Goal: Task Accomplishment & Management: Manage account settings

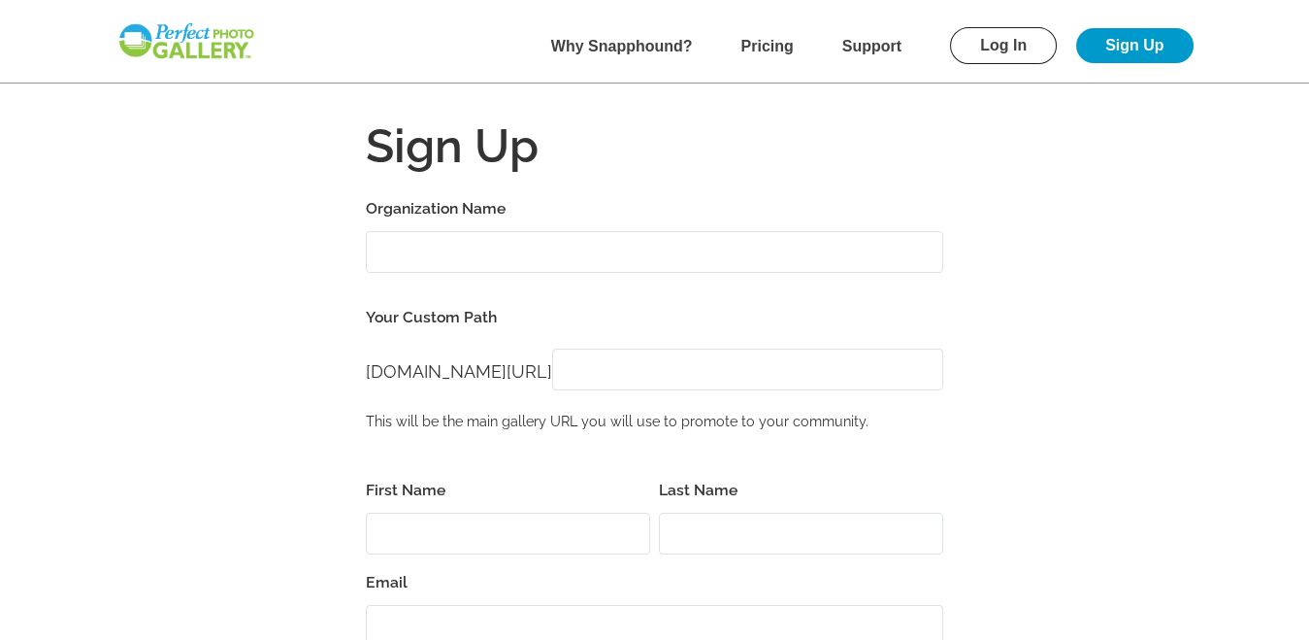
click at [996, 38] on link "Log In" at bounding box center [1003, 45] width 107 height 37
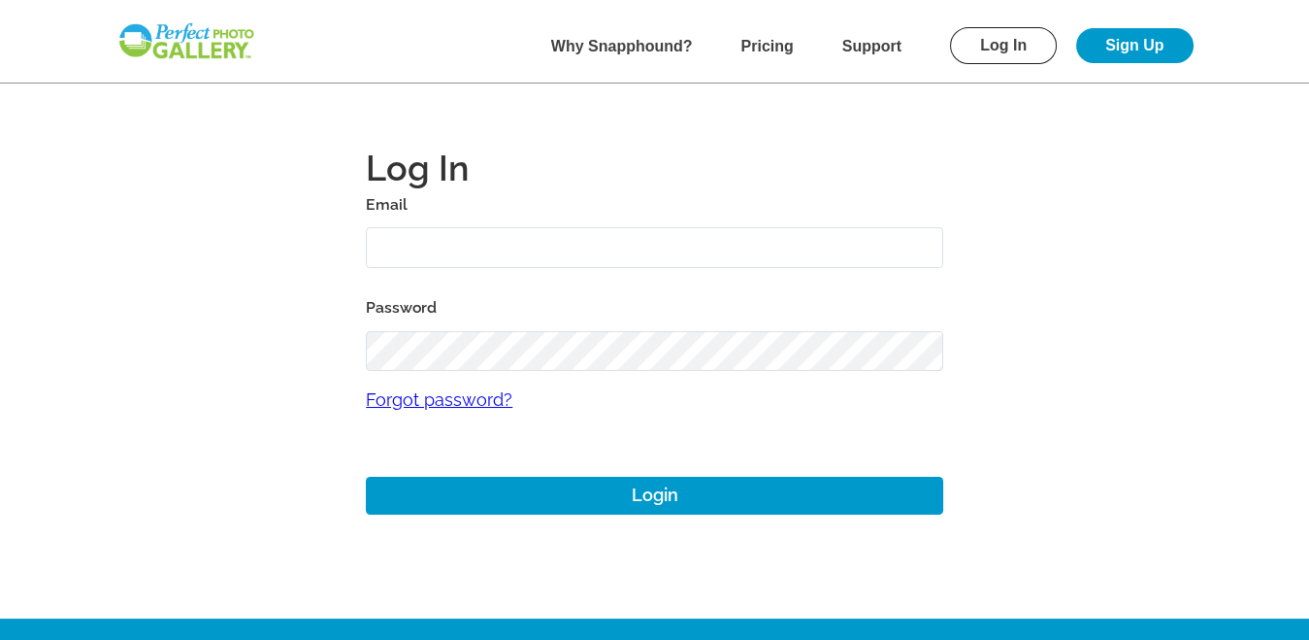
click at [476, 248] on input "text" at bounding box center [655, 248] width 578 height 42
click at [469, 234] on input "text" at bounding box center [655, 248] width 578 height 42
type input "dom1976lombar@gmail.com"
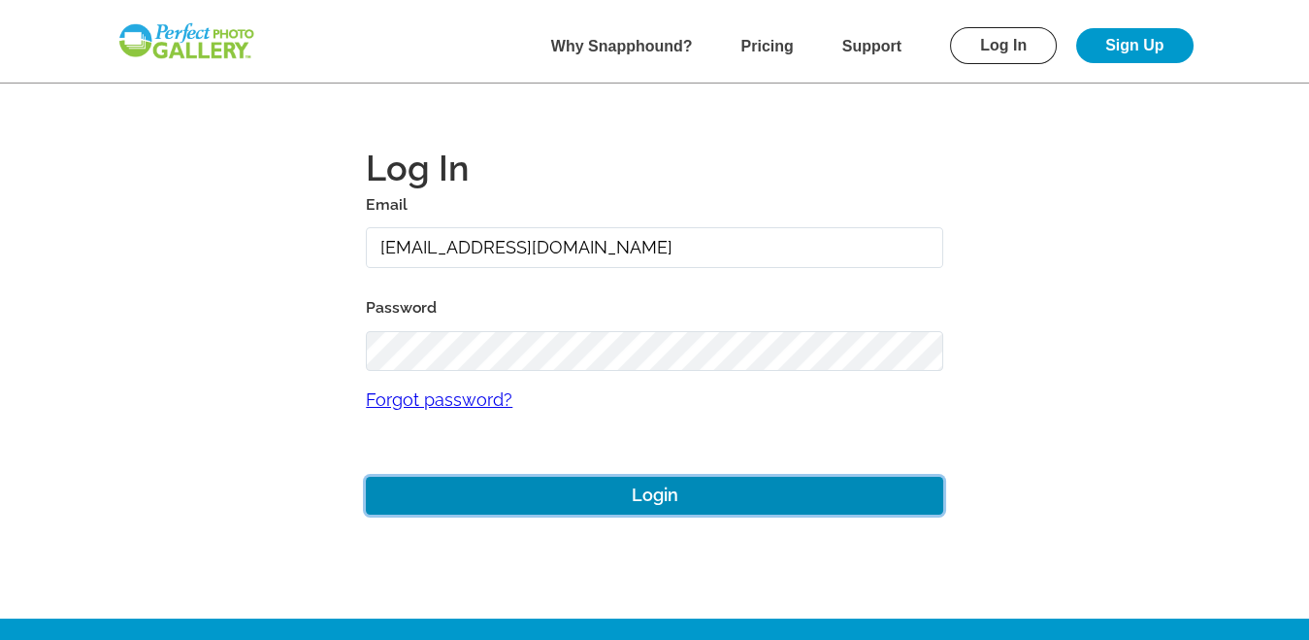
click at [660, 498] on button "Login" at bounding box center [655, 496] width 578 height 38
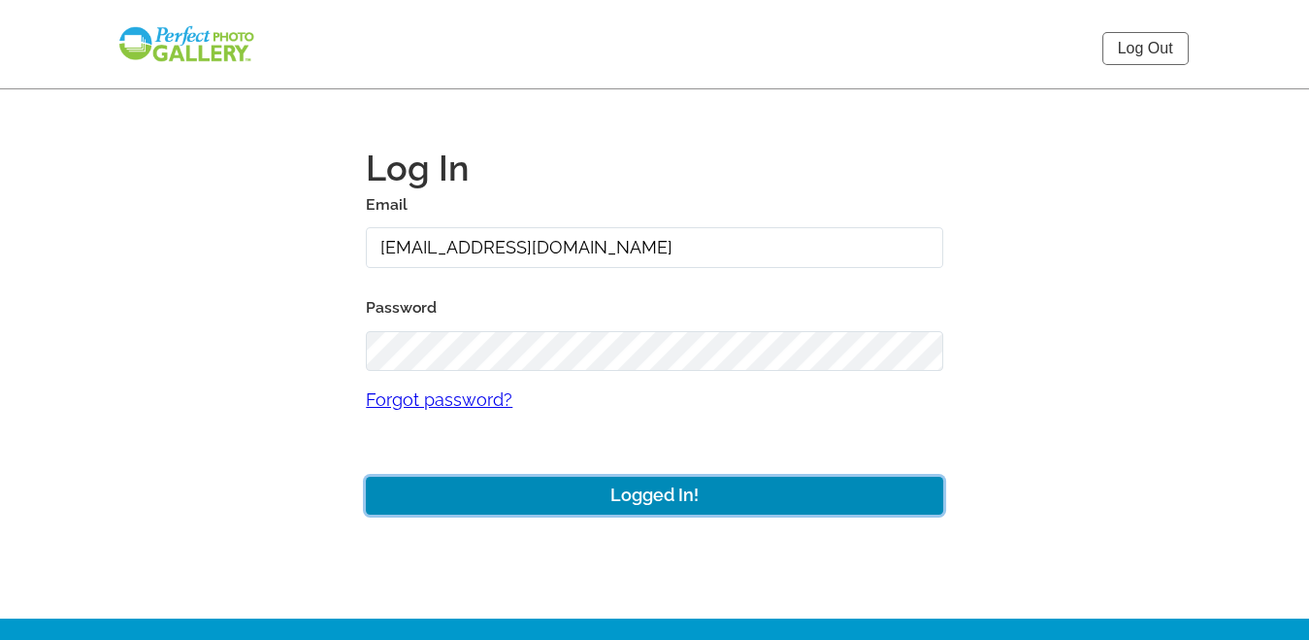
click at [657, 492] on button "Logged In!" at bounding box center [655, 496] width 578 height 38
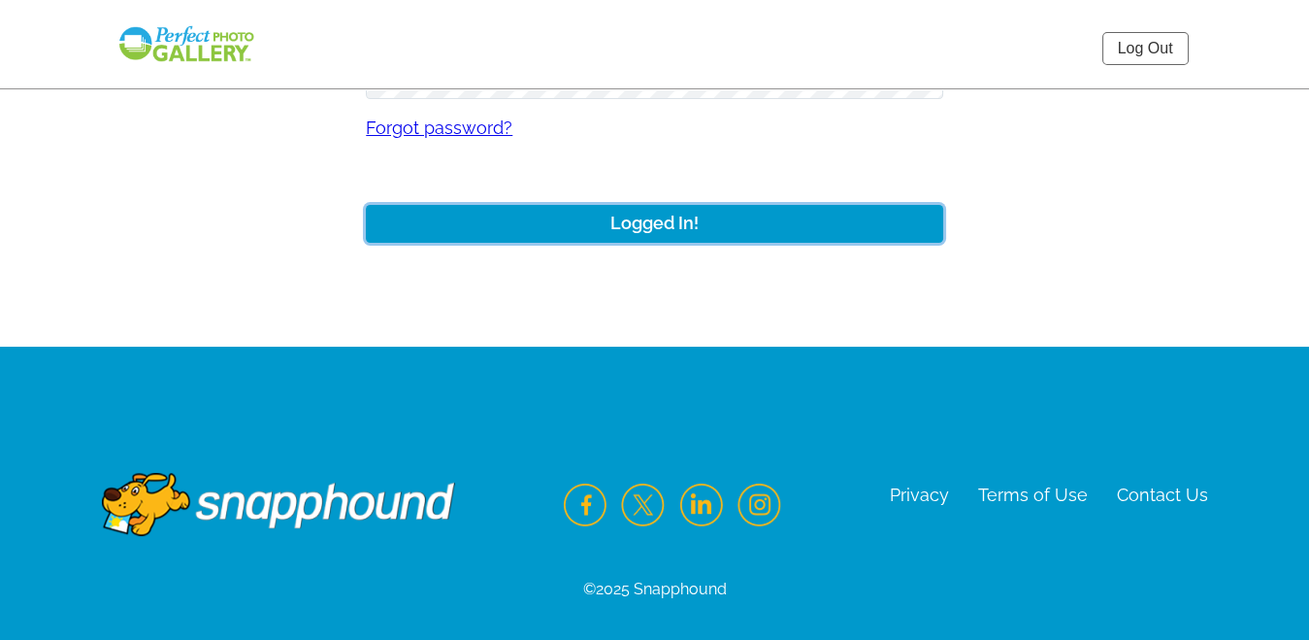
scroll to position [283, 0]
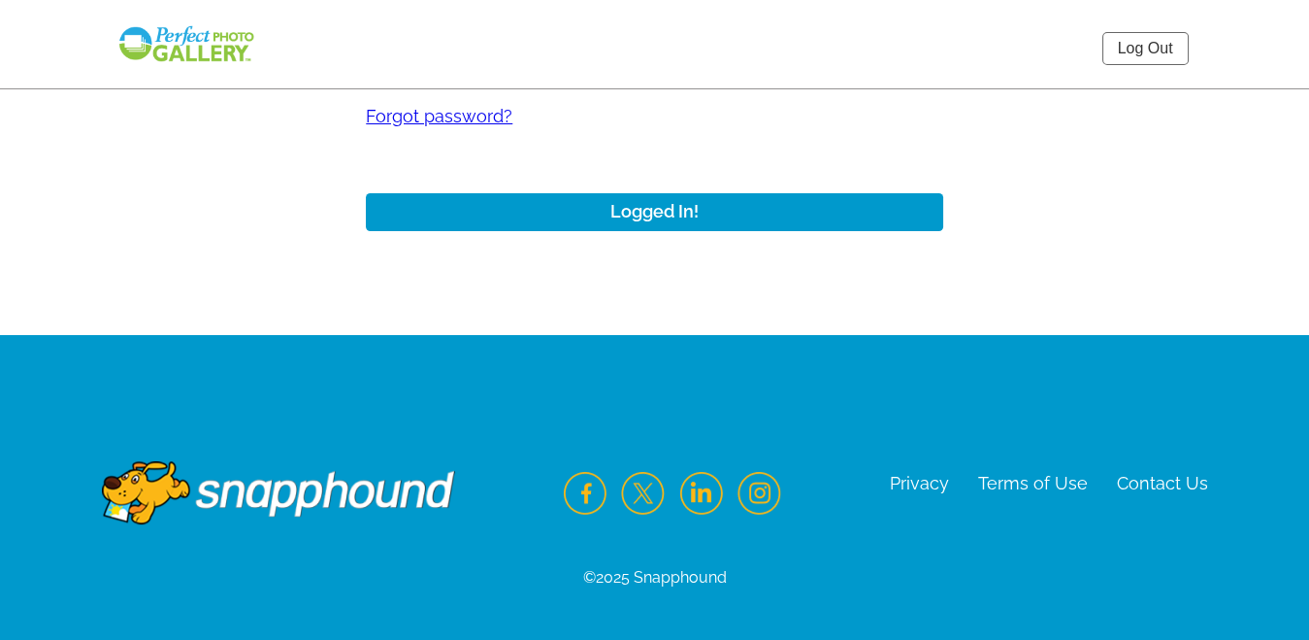
click at [206, 51] on img at bounding box center [186, 44] width 140 height 40
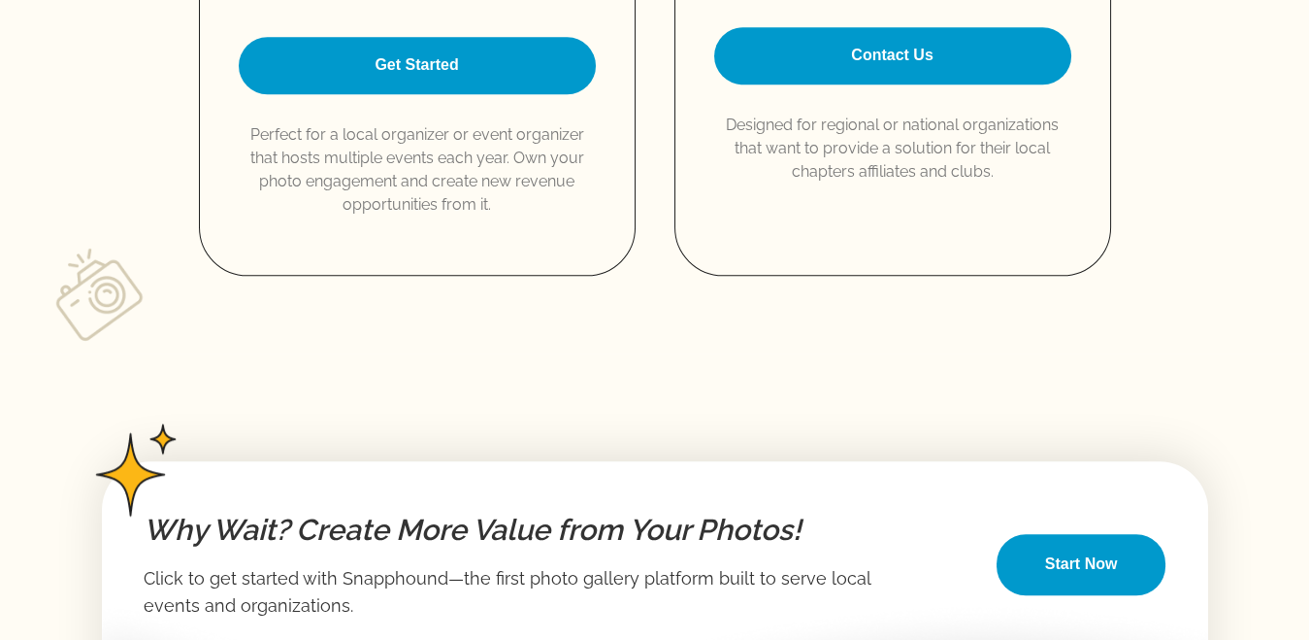
scroll to position [3233, 0]
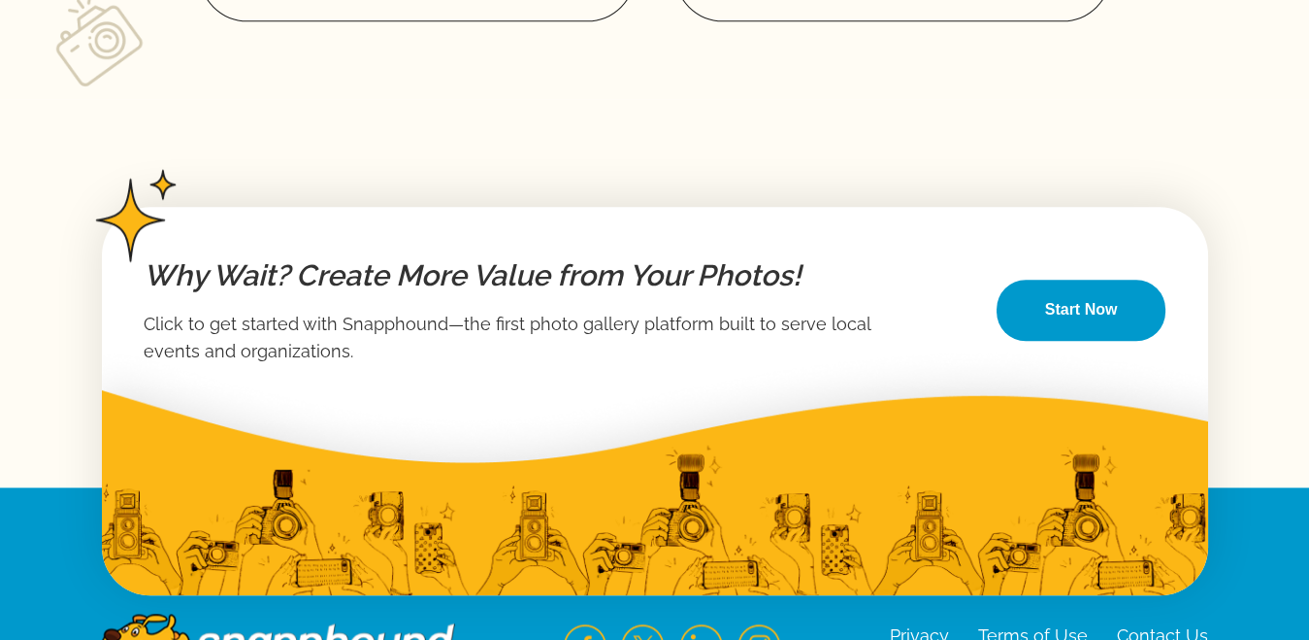
click at [1071, 305] on link "Start Now" at bounding box center [1082, 310] width 170 height 61
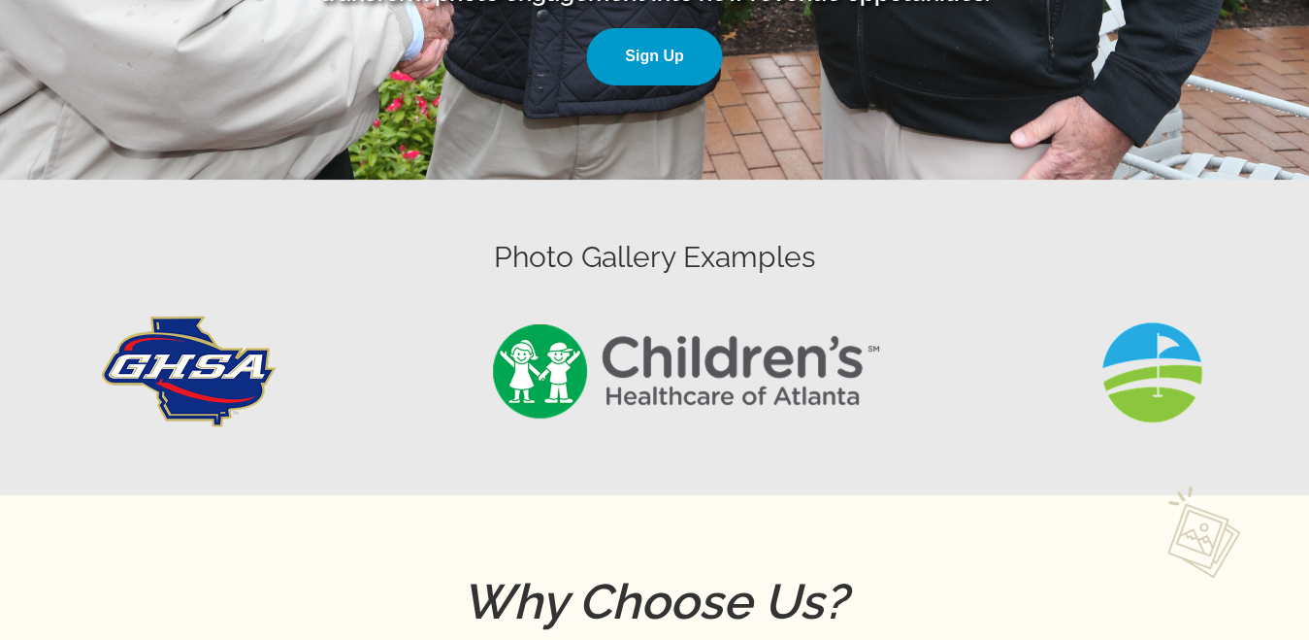
scroll to position [1007, 0]
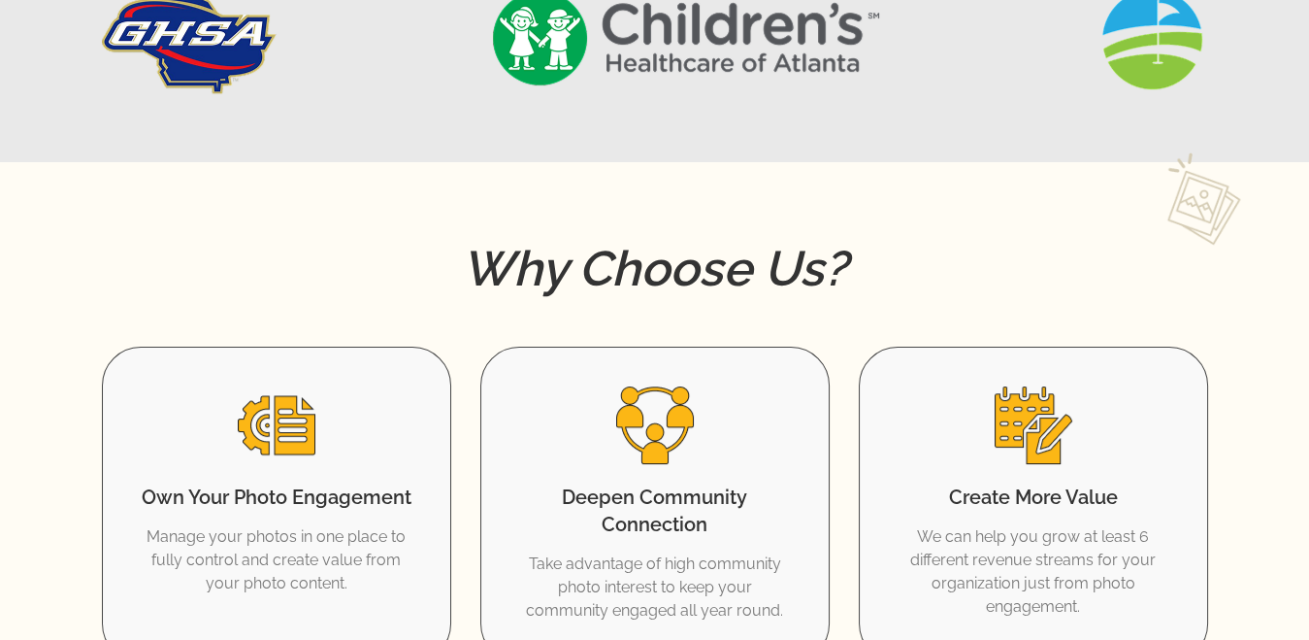
click at [1158, 52] on img at bounding box center [1153, 39] width 112 height 112
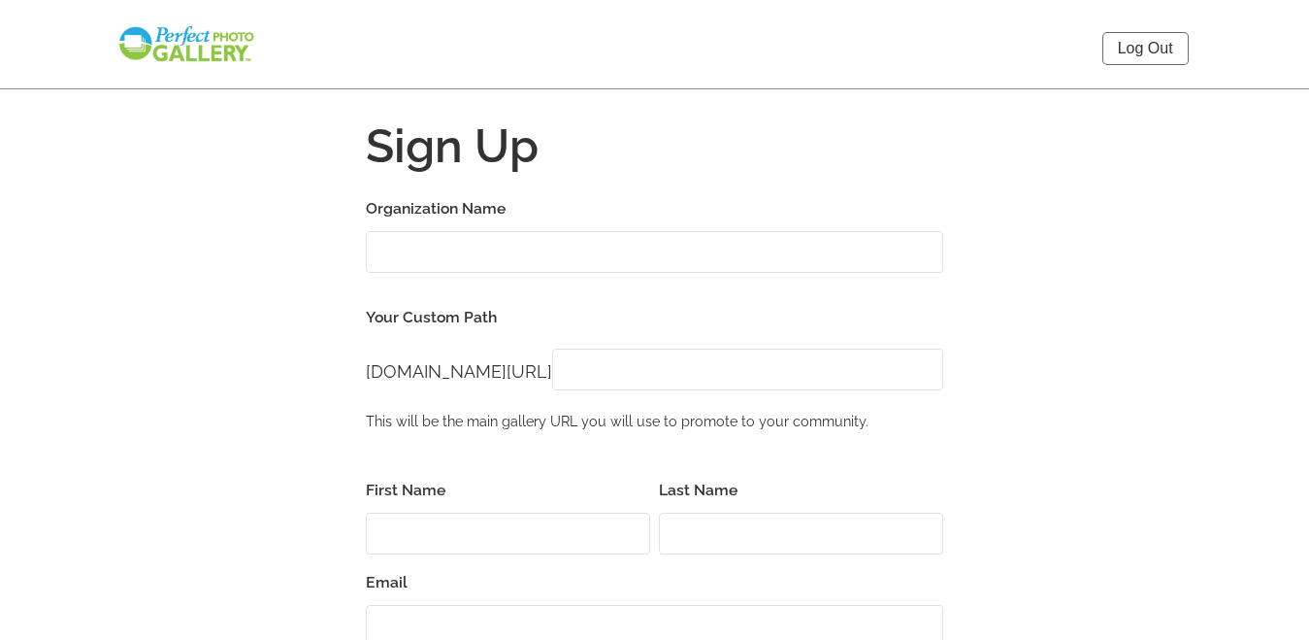
click at [1133, 44] on link "Log Out" at bounding box center [1146, 48] width 86 height 33
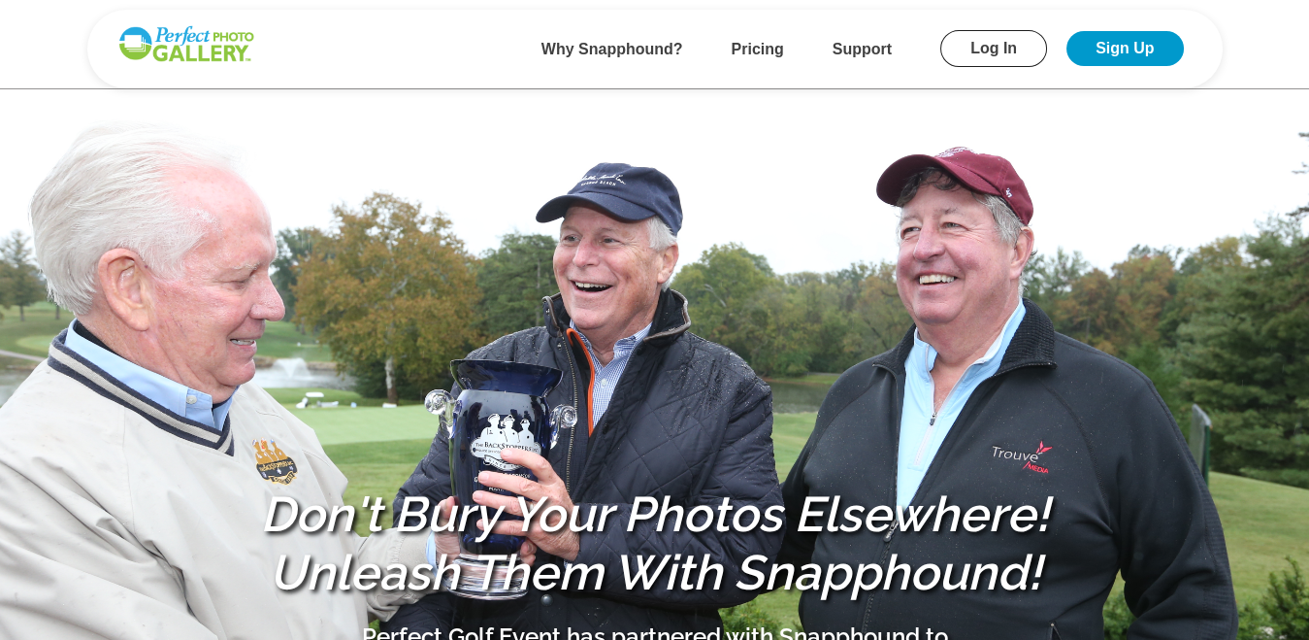
click at [855, 48] on b "Support" at bounding box center [862, 49] width 59 height 17
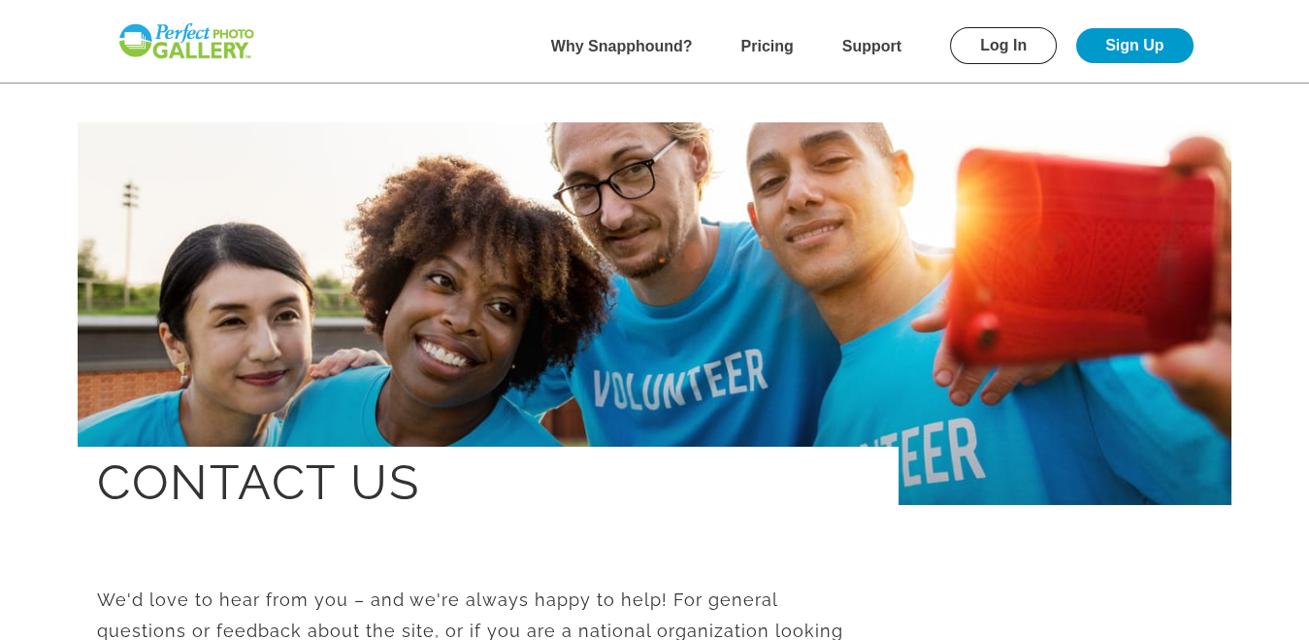
click at [1001, 40] on link "Log In" at bounding box center [1003, 45] width 107 height 37
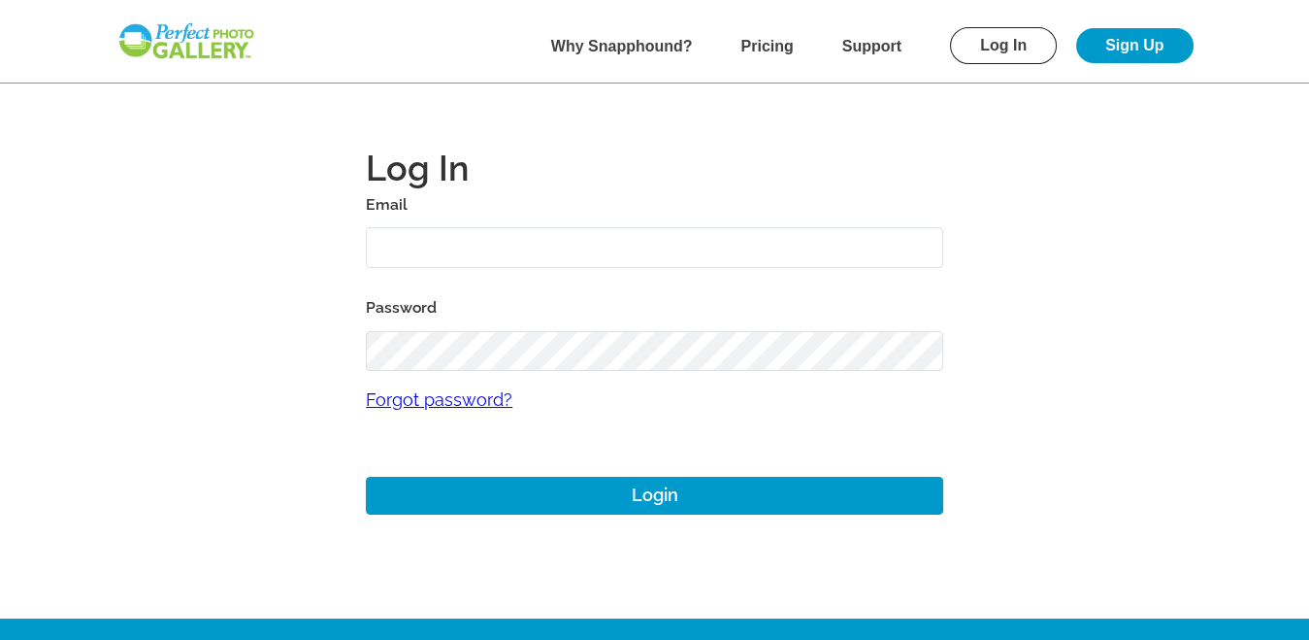
click at [415, 232] on input "text" at bounding box center [655, 248] width 578 height 42
type input "dom1976lombar@gmail.com"
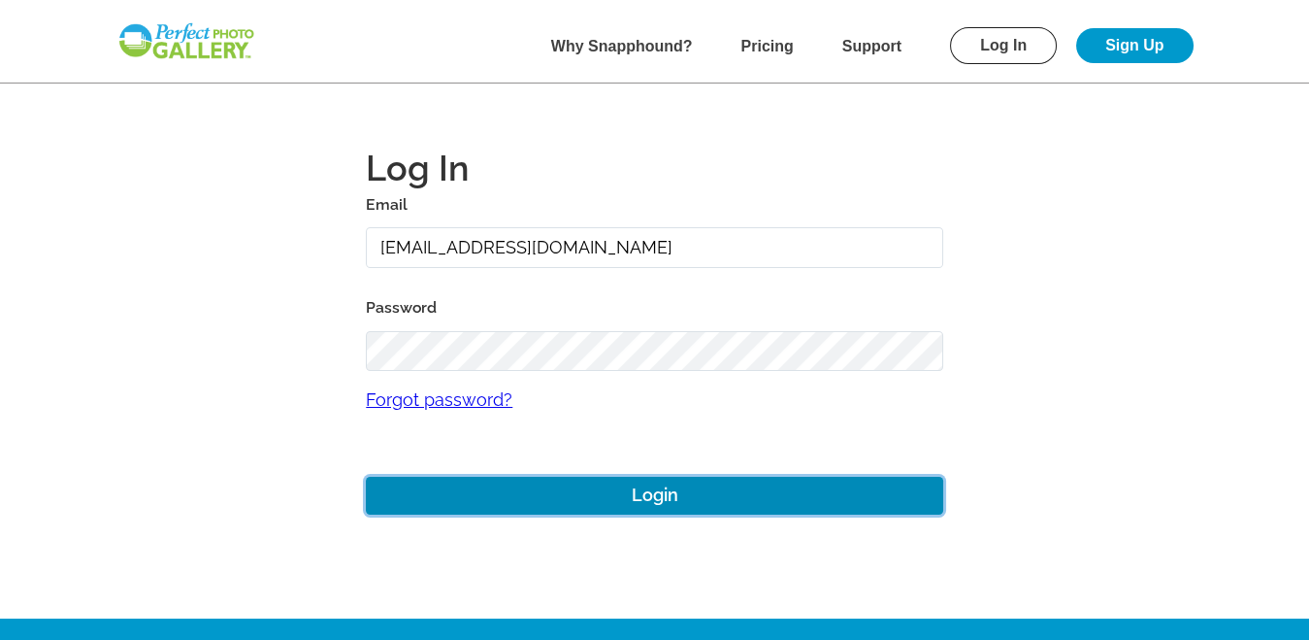
click at [665, 494] on button "Login" at bounding box center [655, 496] width 578 height 38
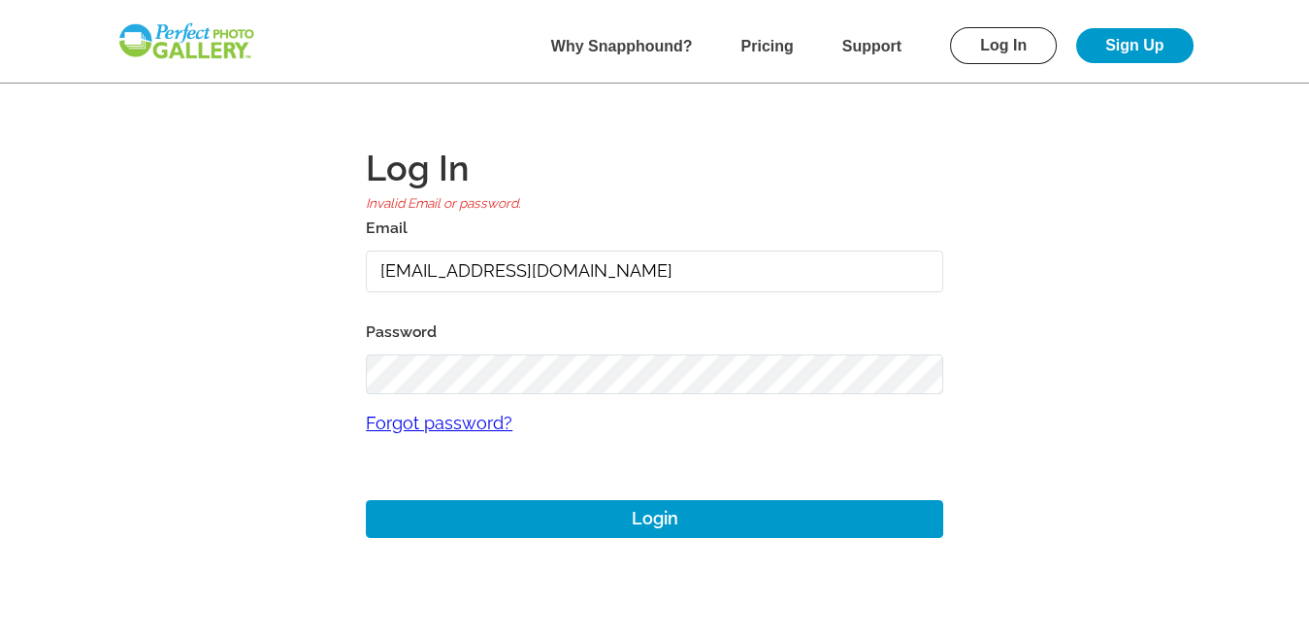
click at [293, 388] on main "Log In Invalid Email or password. Email dom1976lombar@gmail.com Password Forgot…" at bounding box center [654, 321] width 1309 height 642
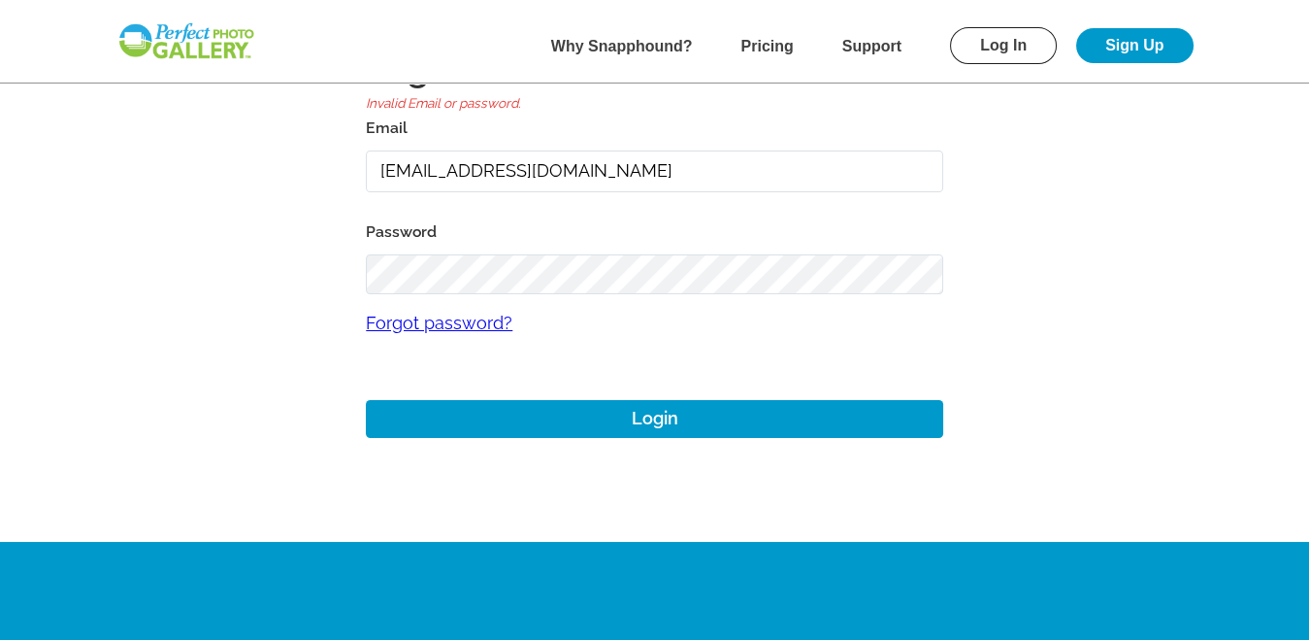
scroll to position [191, 0]
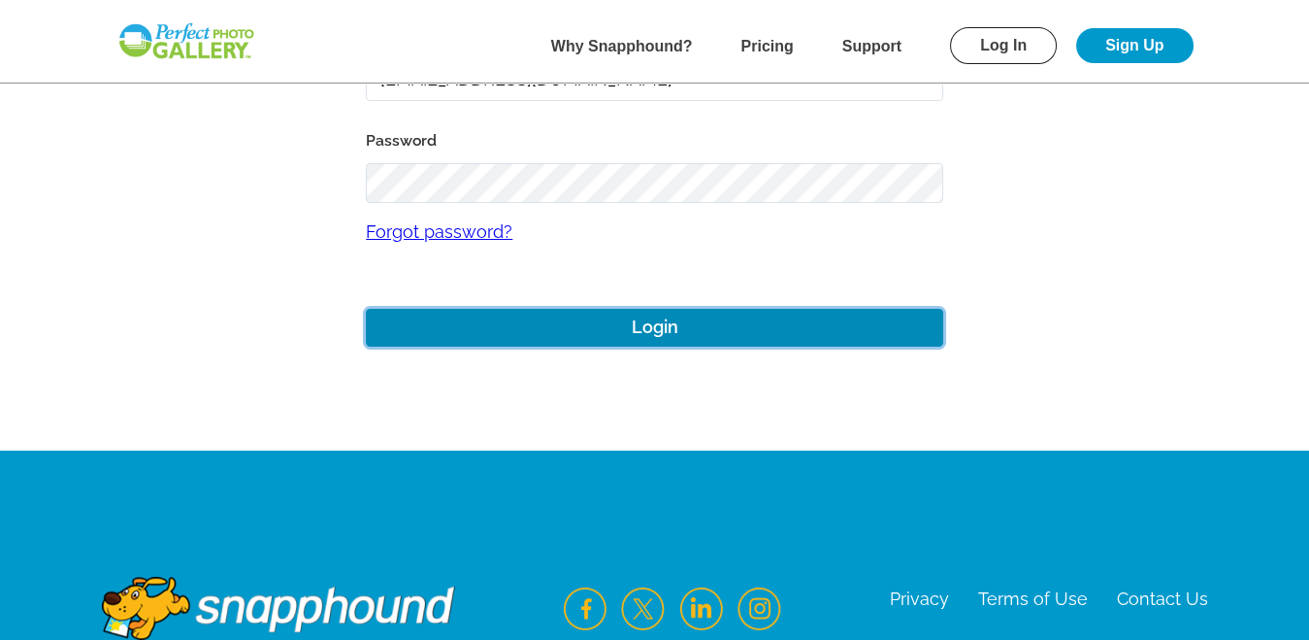
click at [645, 325] on button "Login" at bounding box center [655, 328] width 578 height 38
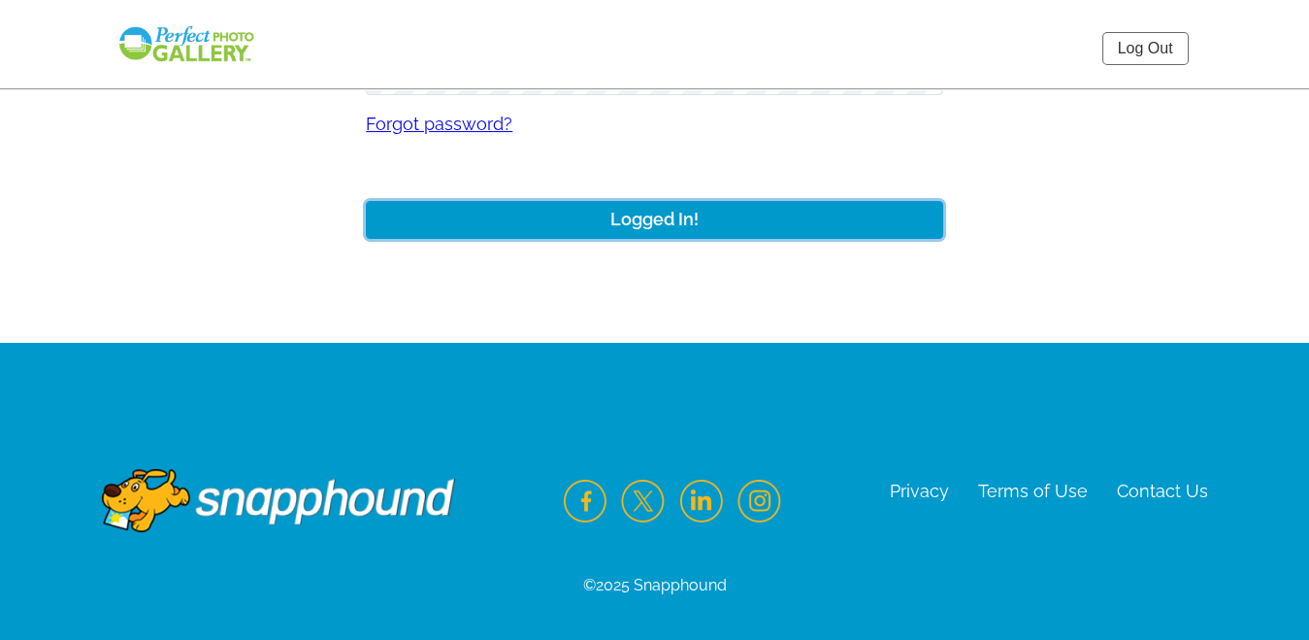
scroll to position [283, 0]
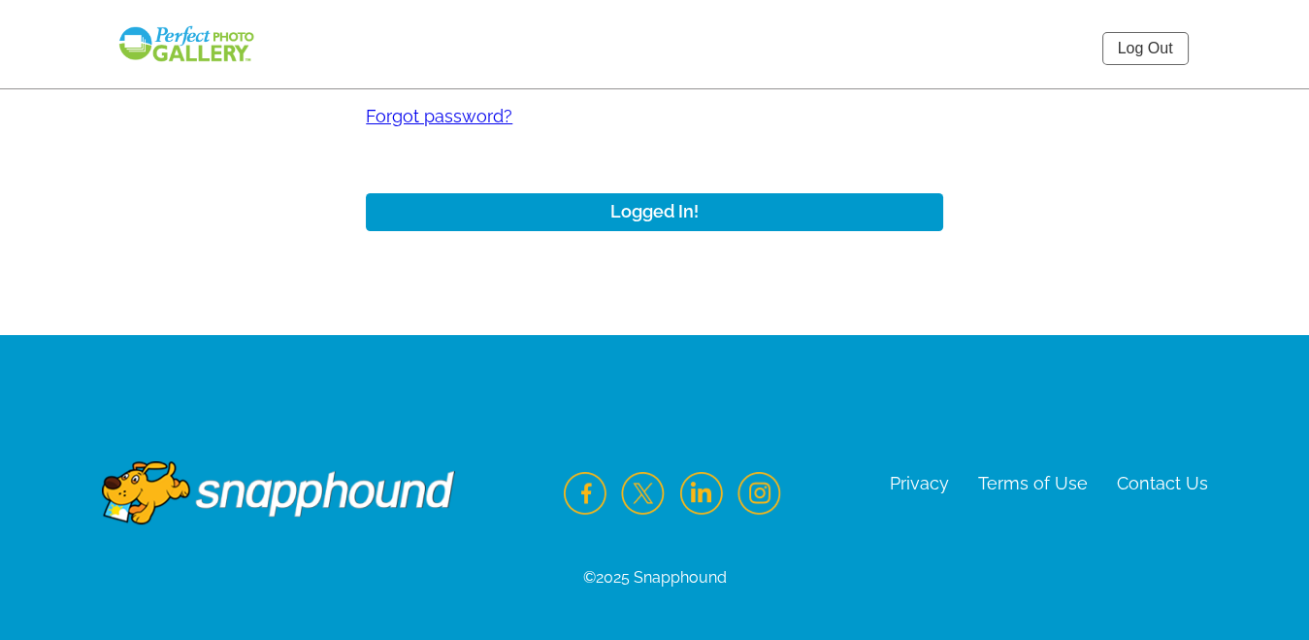
click at [254, 498] on img at bounding box center [278, 478] width 353 height 93
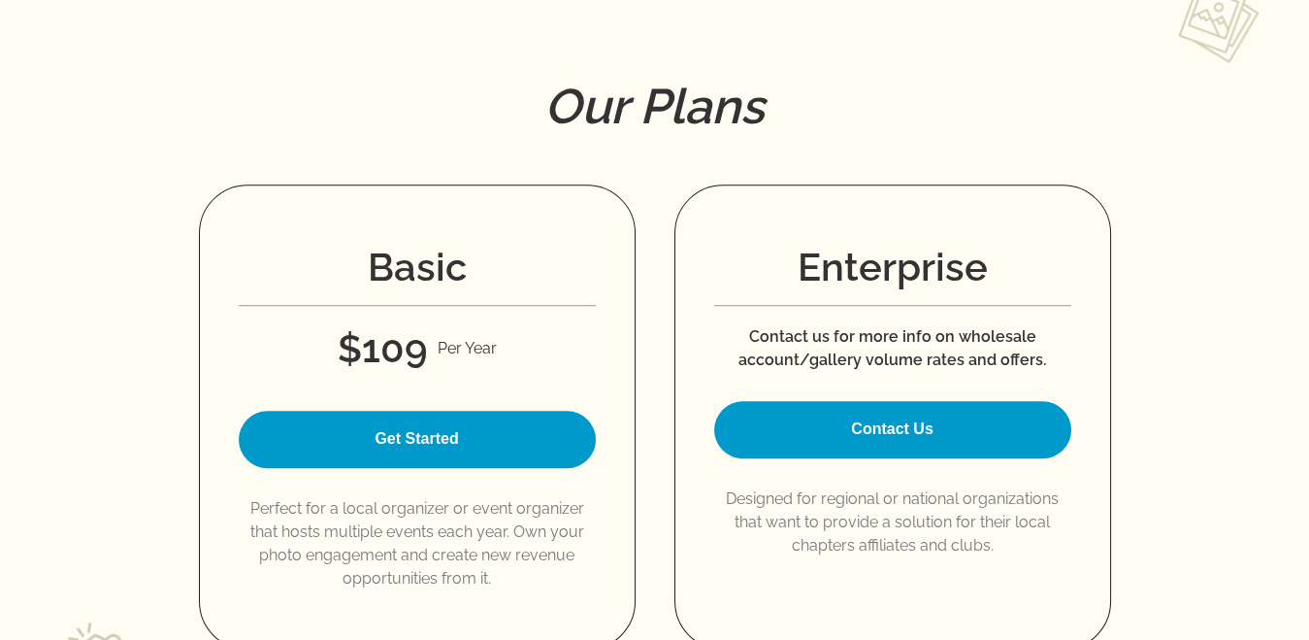
scroll to position [2673, 0]
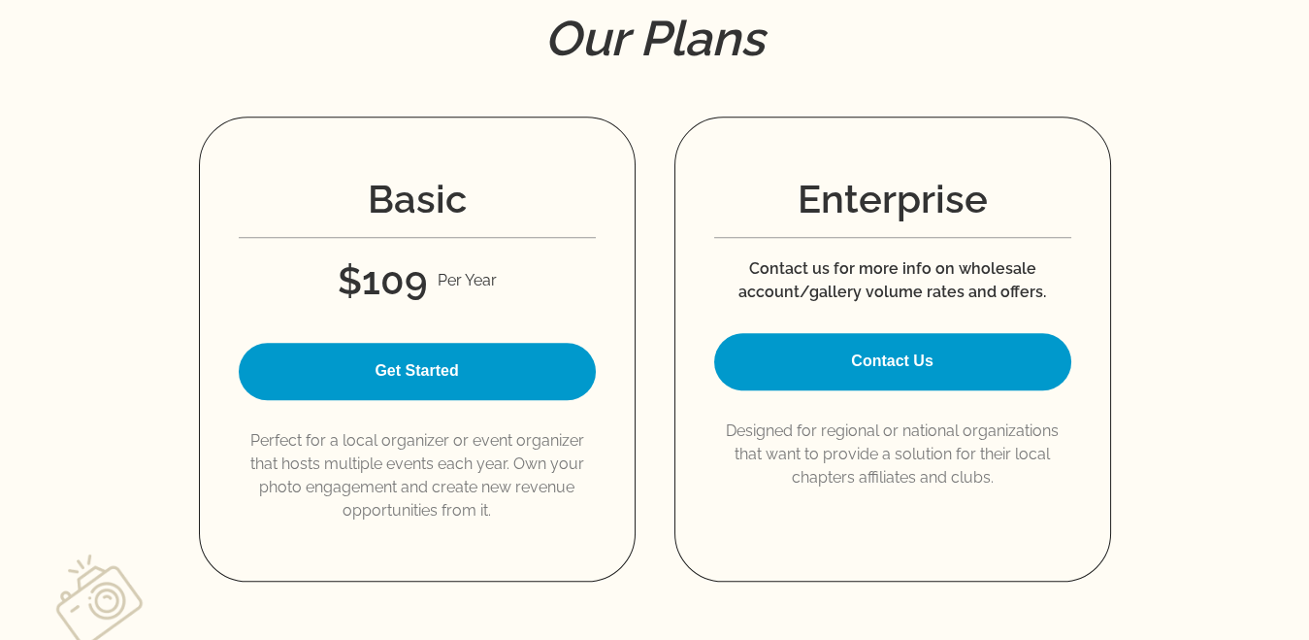
click at [424, 368] on link "Get Started" at bounding box center [417, 371] width 357 height 57
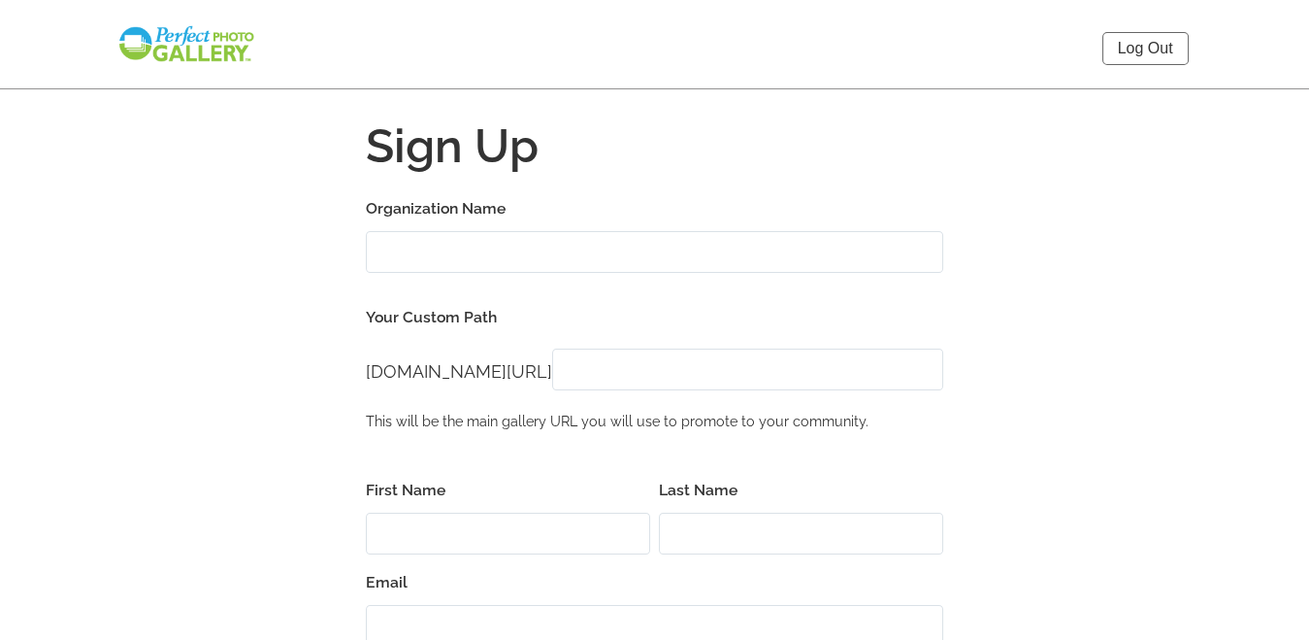
click at [422, 244] on input "Organization Name" at bounding box center [655, 252] width 578 height 42
type input "Brookfield Lions Club"
click at [623, 378] on input "[DOMAIN_NAME][URL]" at bounding box center [747, 369] width 391 height 42
type input "brookfieldlions"
click at [511, 542] on input "First Name" at bounding box center [508, 533] width 284 height 42
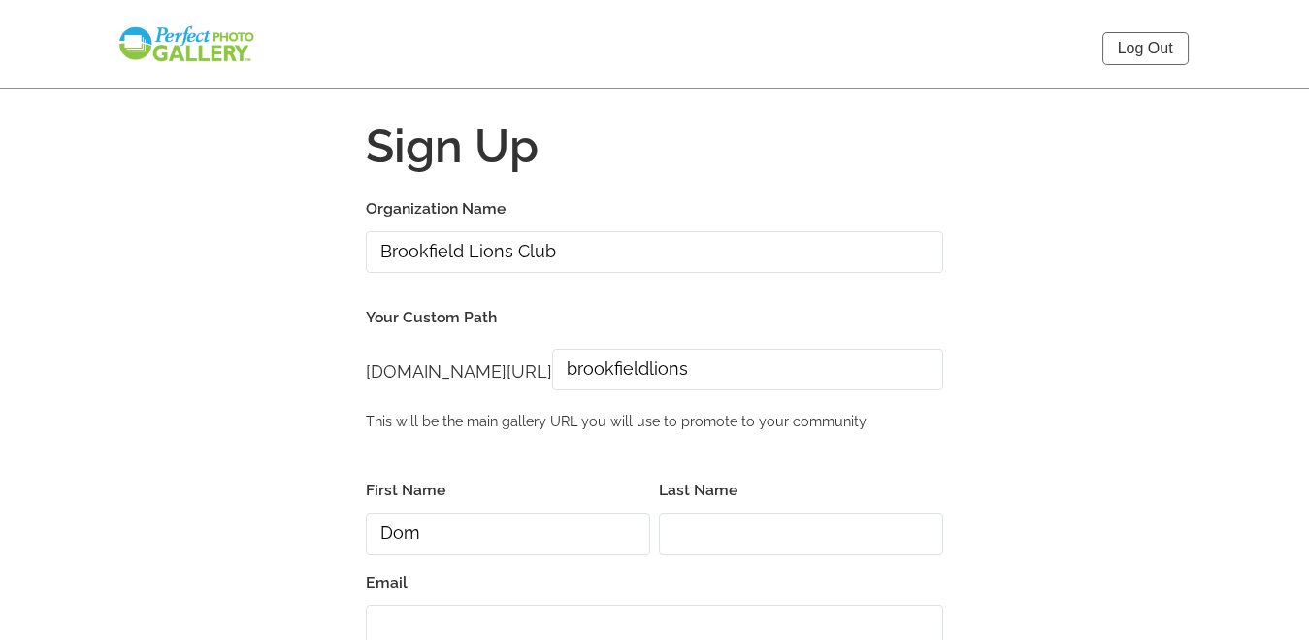
type input "Dom"
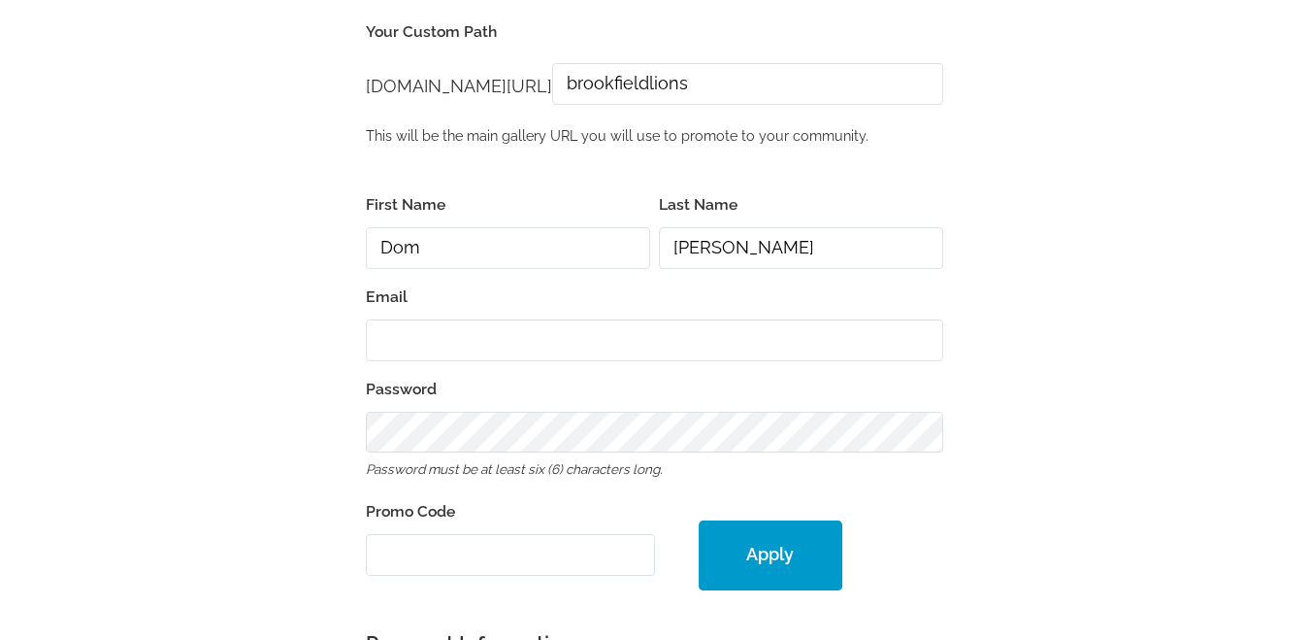
scroll to position [287, 0]
type input "[PERSON_NAME]"
click at [428, 329] on input "Email" at bounding box center [655, 338] width 578 height 42
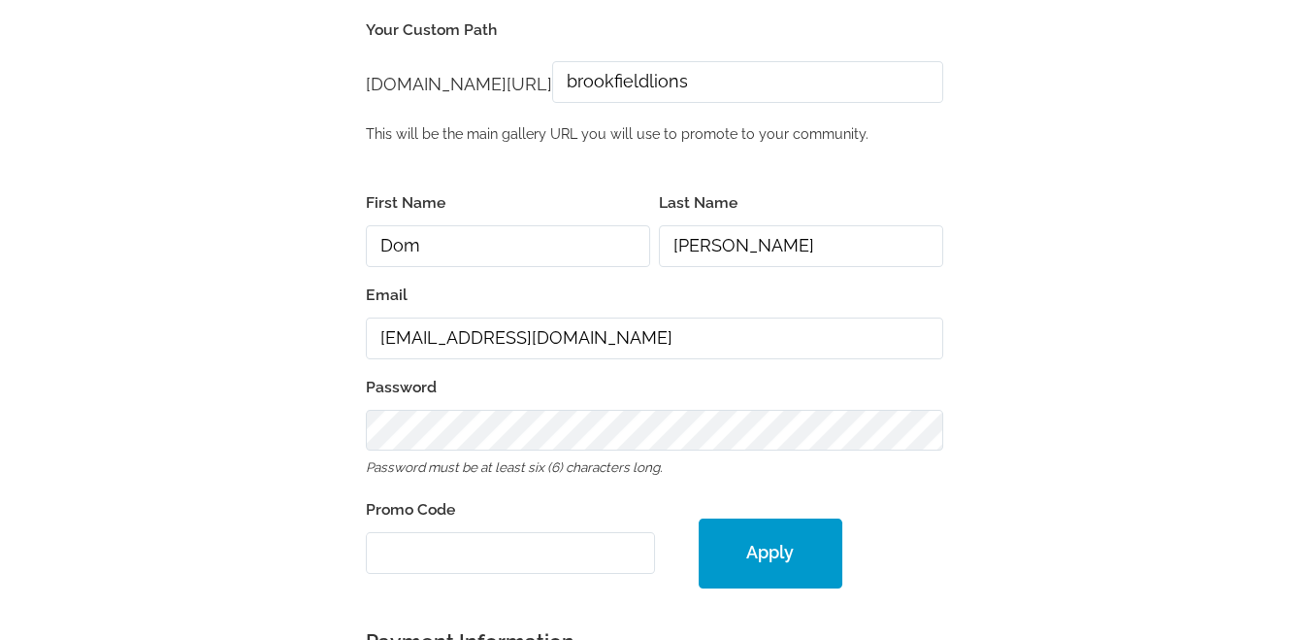
type input "[EMAIL_ADDRESS][DOMAIN_NAME]"
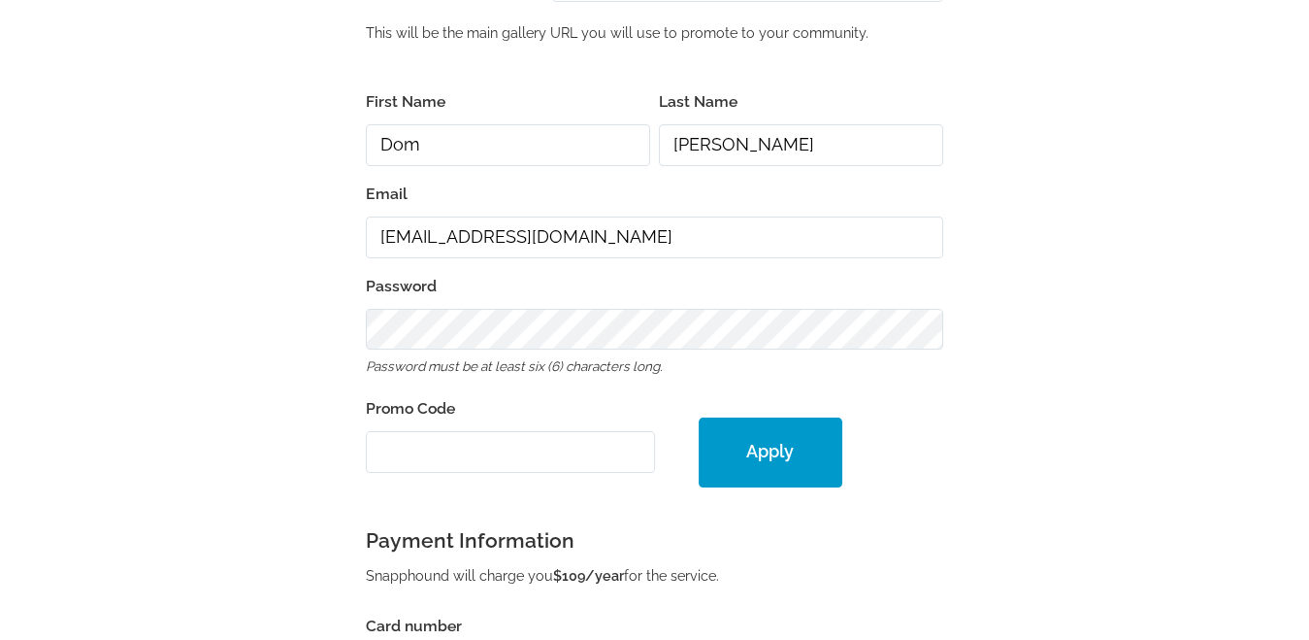
scroll to position [396, 0]
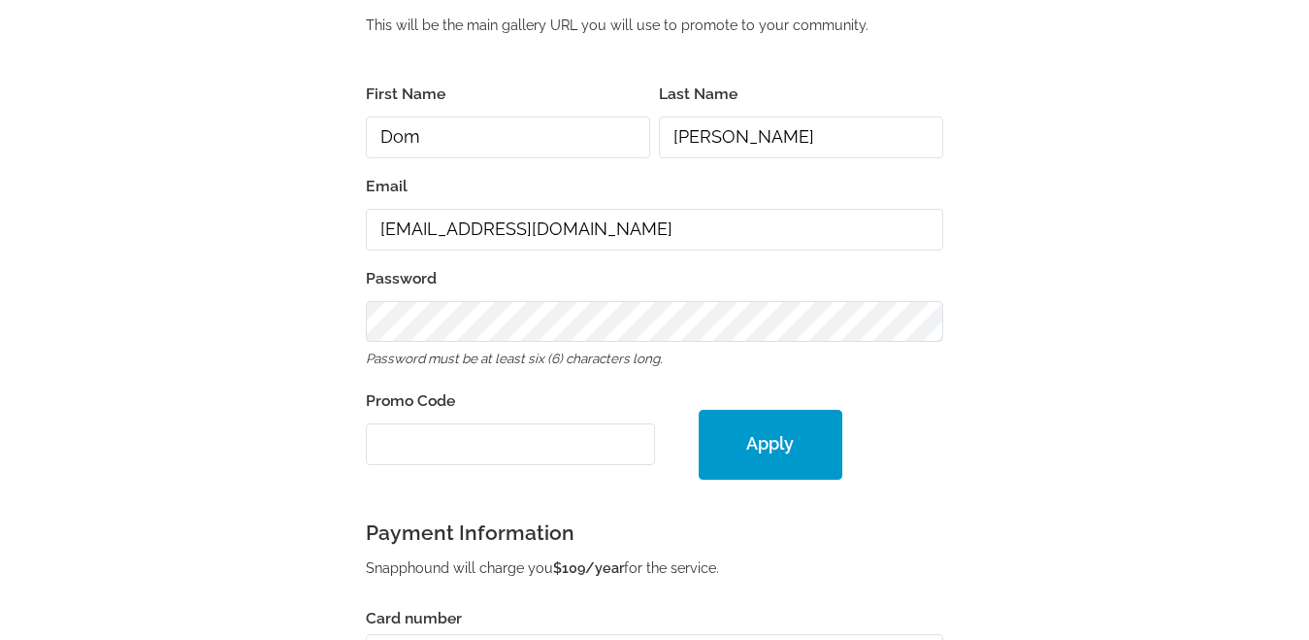
click at [389, 433] on input "Promo Code" at bounding box center [510, 444] width 288 height 42
paste input "PGE30687"
type input "PGE30687"
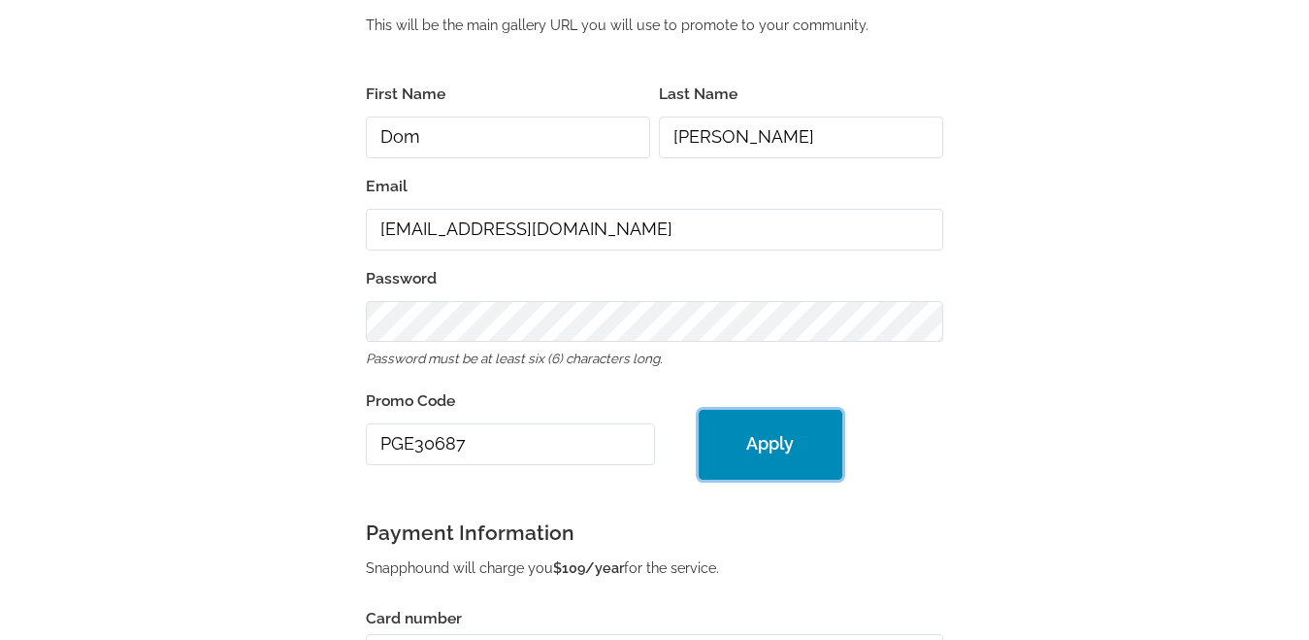
click at [772, 442] on button "Apply" at bounding box center [771, 445] width 145 height 70
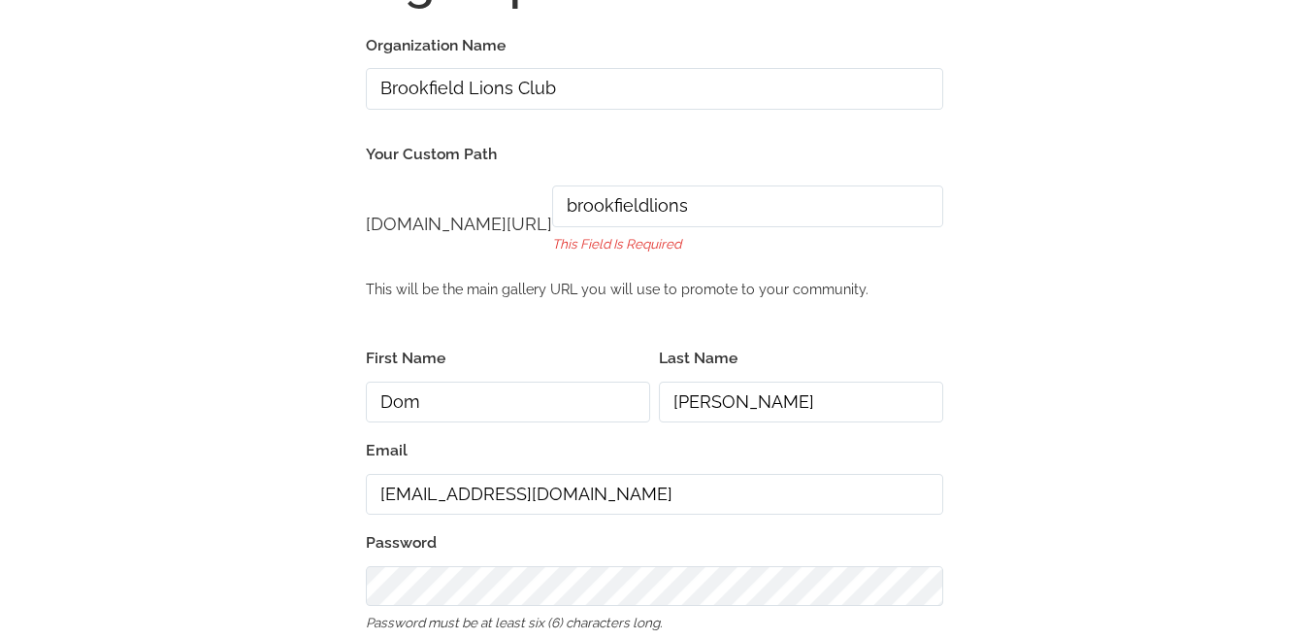
scroll to position [201, 0]
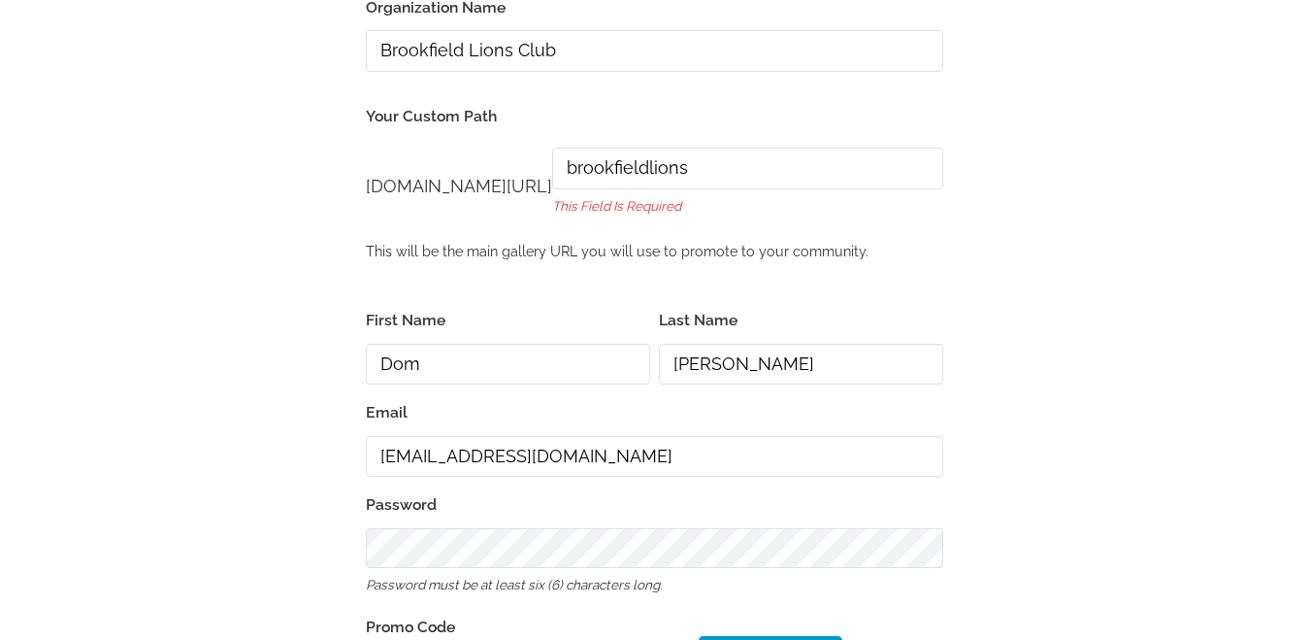
click at [701, 189] on div "[DOMAIN_NAME][URL] brookfieldlions This field is required" at bounding box center [747, 180] width 391 height 82
click at [687, 168] on input "brookfieldlions" at bounding box center [747, 169] width 391 height 42
click at [760, 168] on input "brookfieldlions" at bounding box center [747, 169] width 391 height 42
drag, startPoint x: 618, startPoint y: 169, endPoint x: 821, endPoint y: 161, distance: 203.0
click at [817, 162] on input "brookfieldlions" at bounding box center [747, 169] width 391 height 42
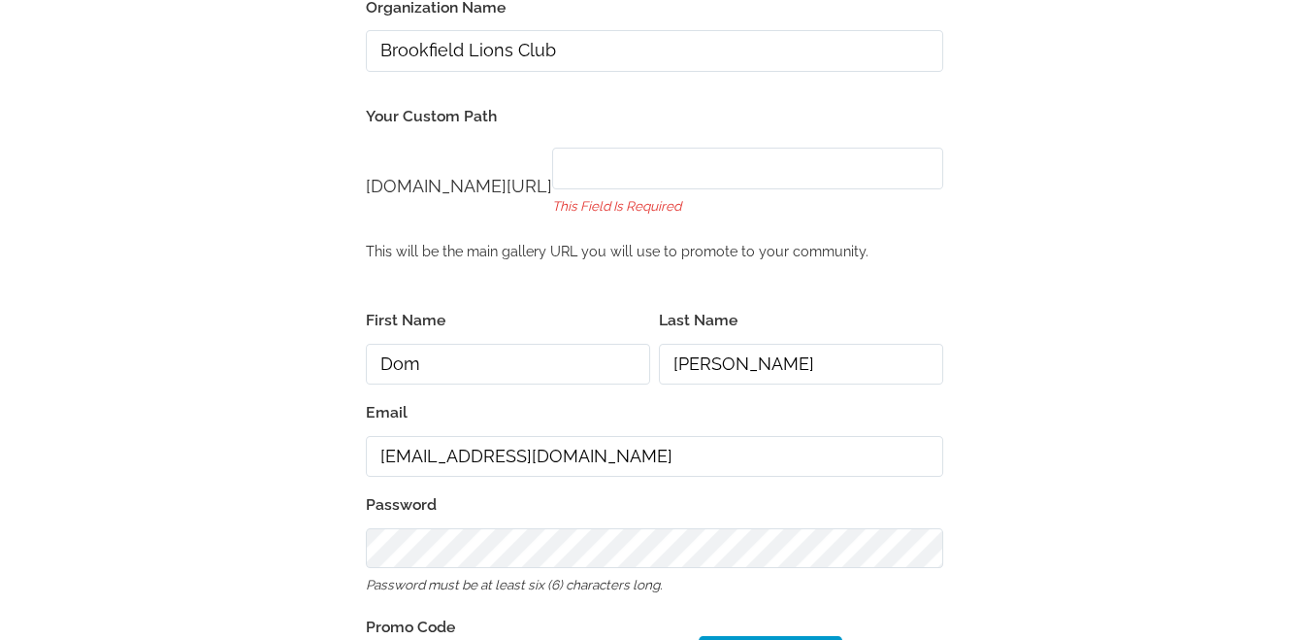
click at [658, 159] on input "[DOMAIN_NAME][URL]" at bounding box center [747, 169] width 391 height 42
type input "brookfieldlions"
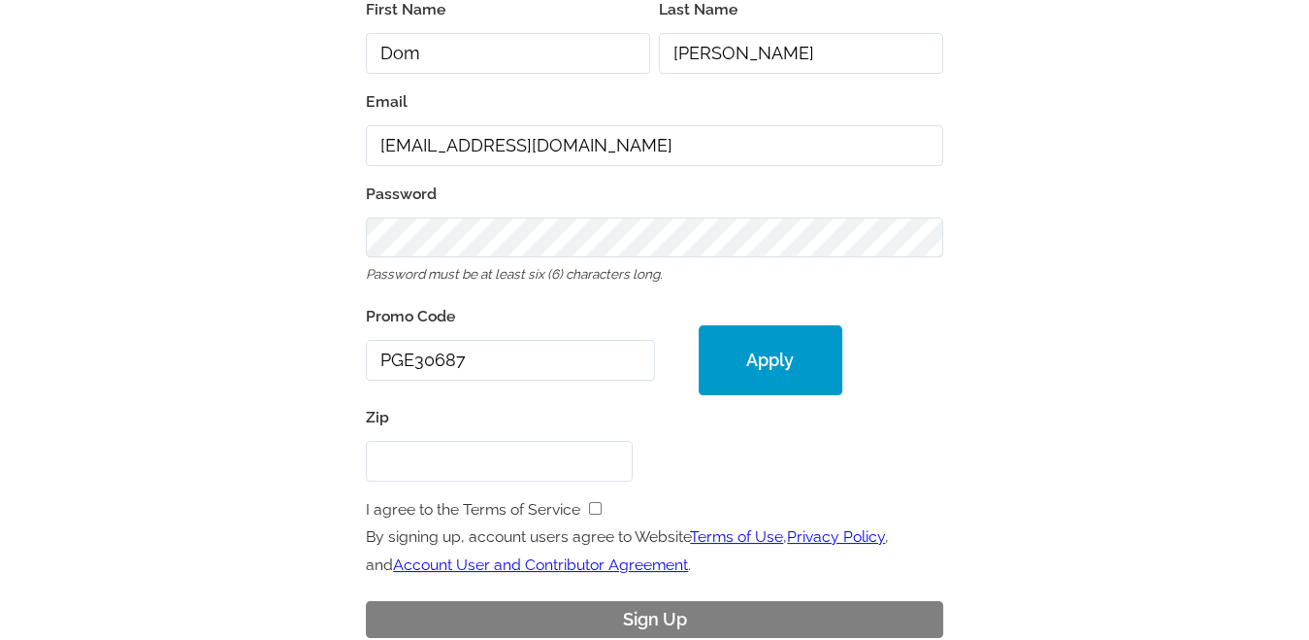
scroll to position [565, 0]
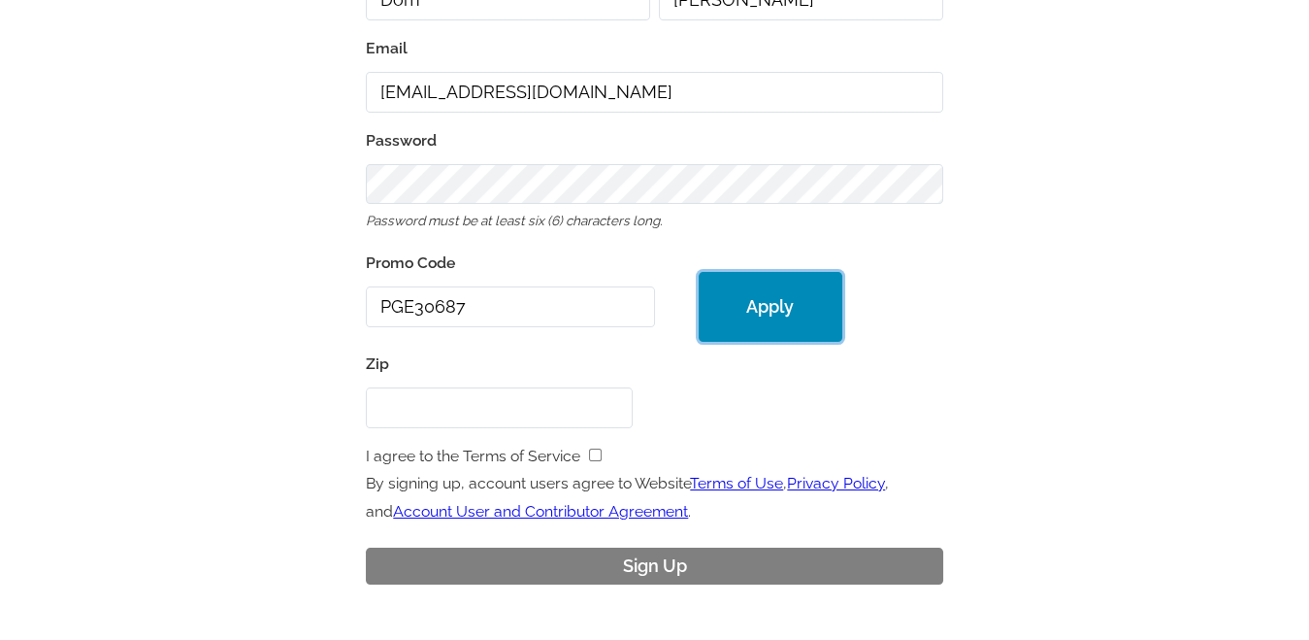
click at [766, 299] on button "Apply" at bounding box center [771, 307] width 145 height 70
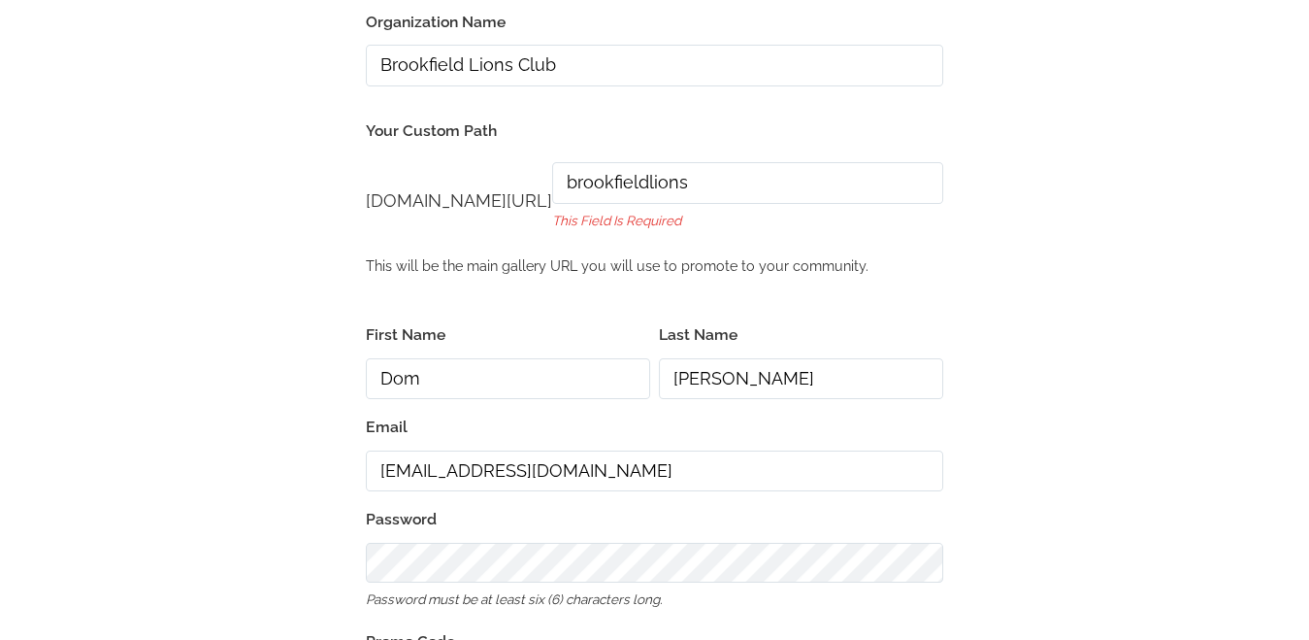
scroll to position [0, 0]
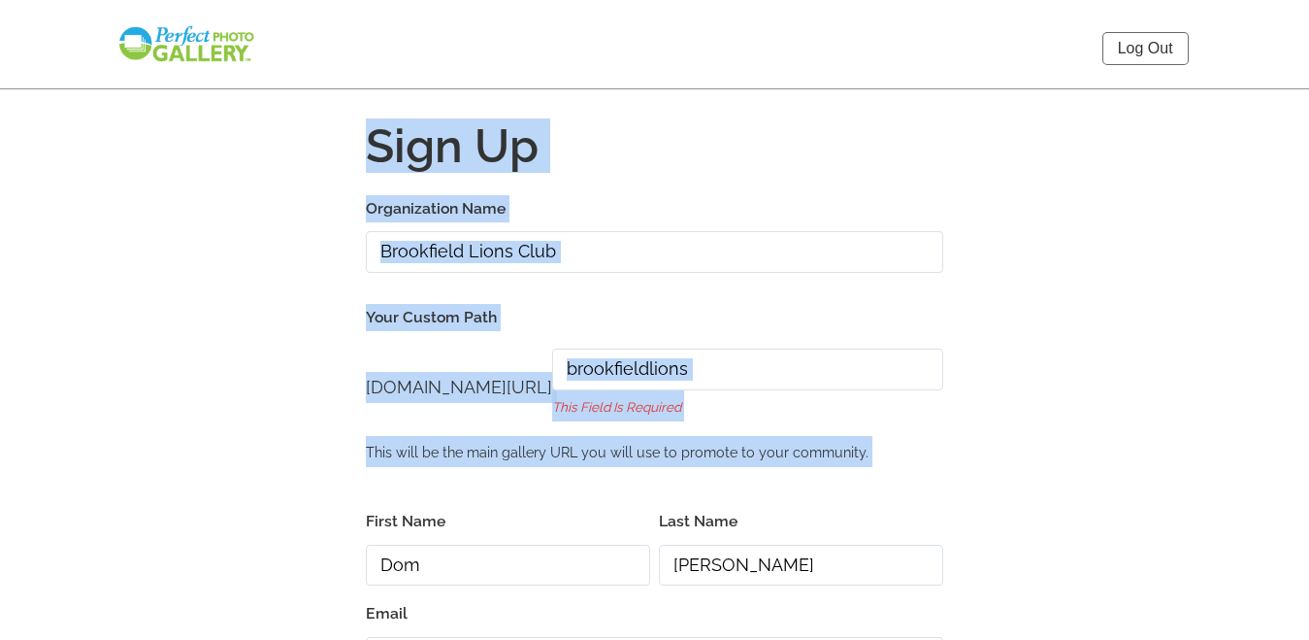
drag, startPoint x: 1312, startPoint y: 347, endPoint x: 1282, endPoint y: 441, distance: 97.9
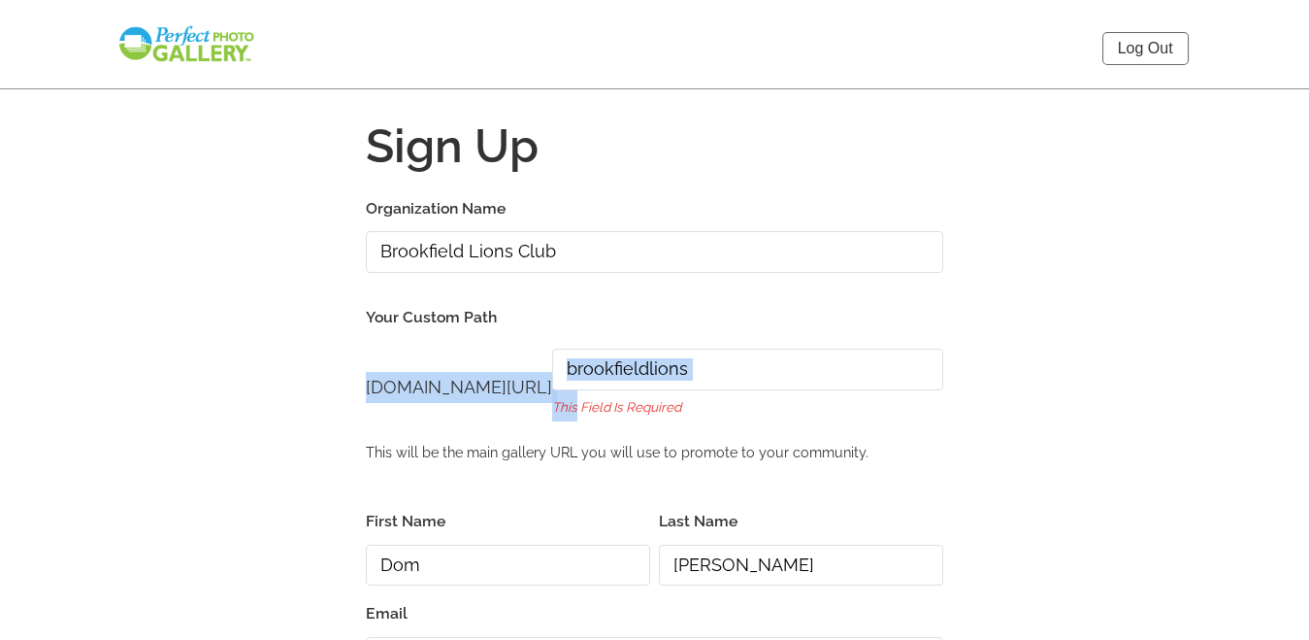
drag, startPoint x: 1161, startPoint y: 362, endPoint x: 1291, endPoint y: 399, distance: 135.2
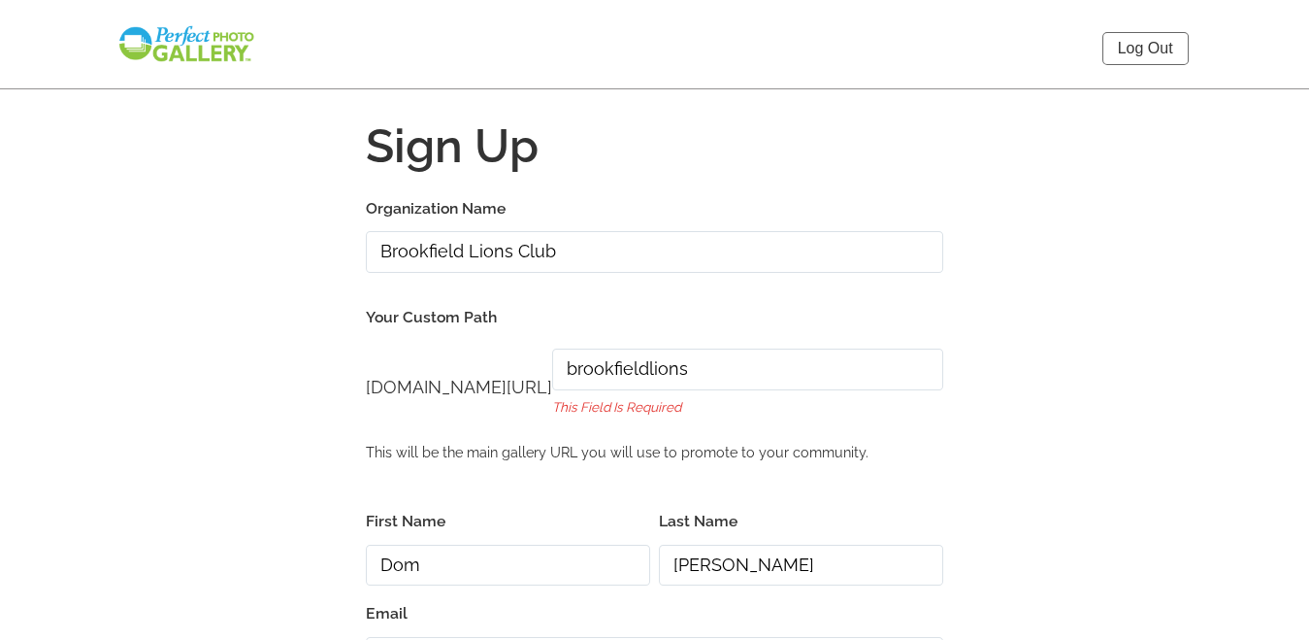
click at [1137, 43] on link "Log Out" at bounding box center [1146, 48] width 86 height 33
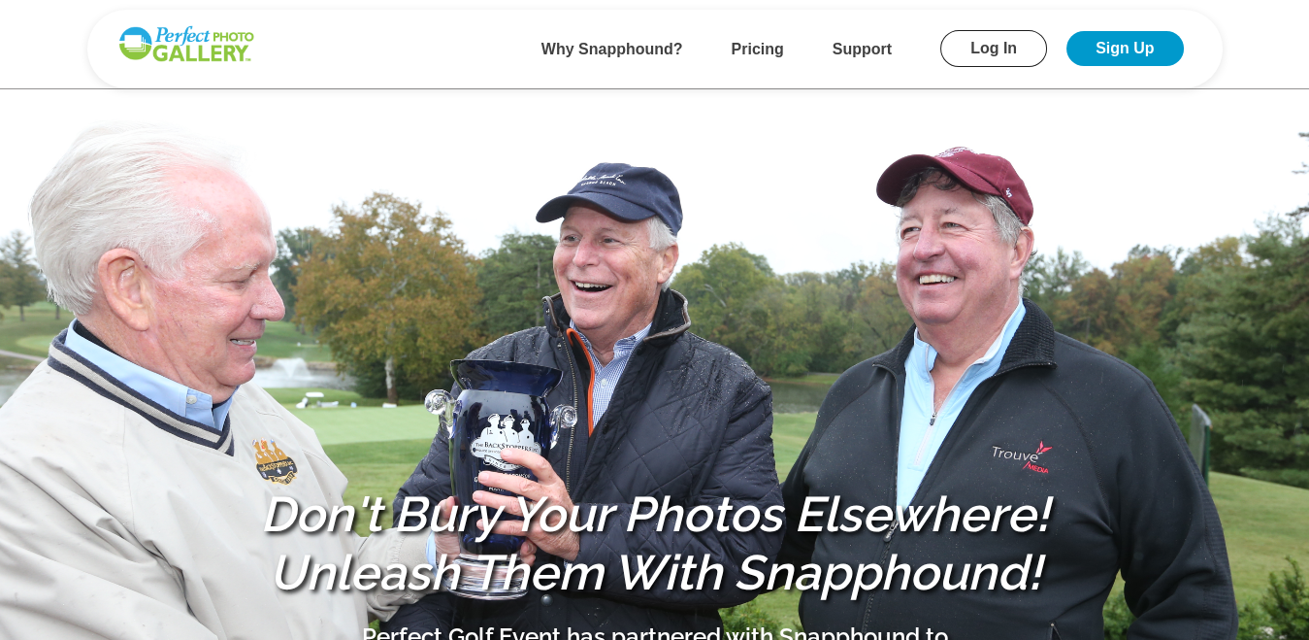
click at [986, 50] on link "Log In" at bounding box center [994, 48] width 107 height 37
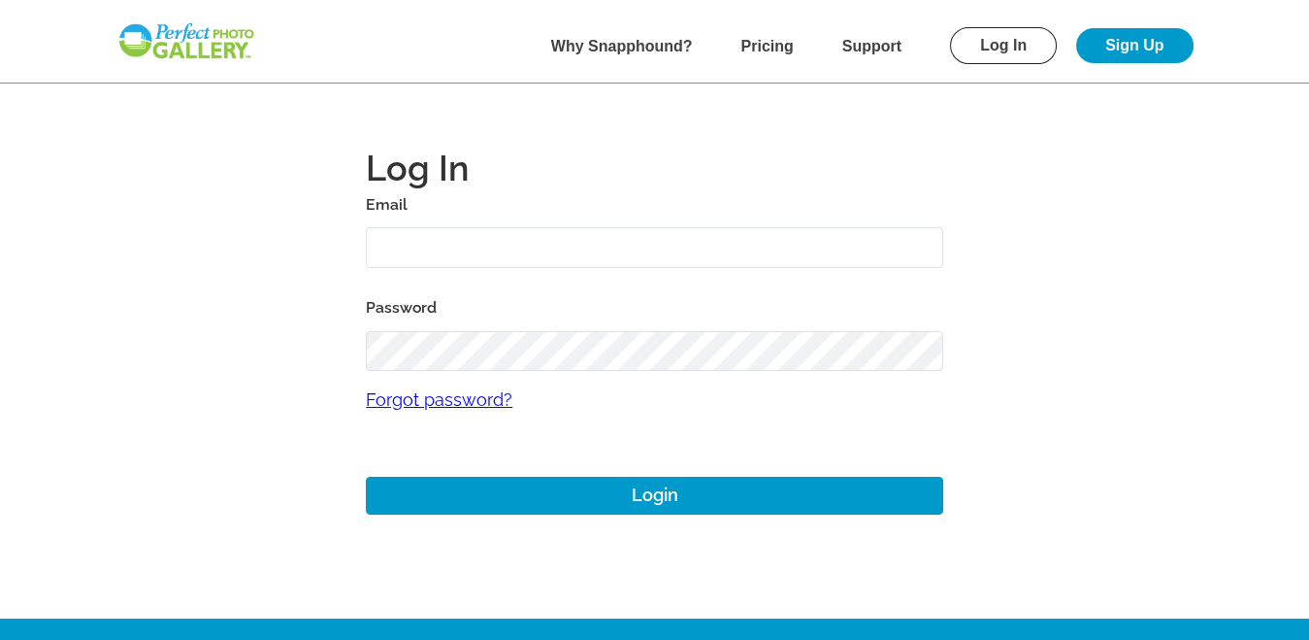
click at [404, 252] on input "text" at bounding box center [655, 248] width 578 height 42
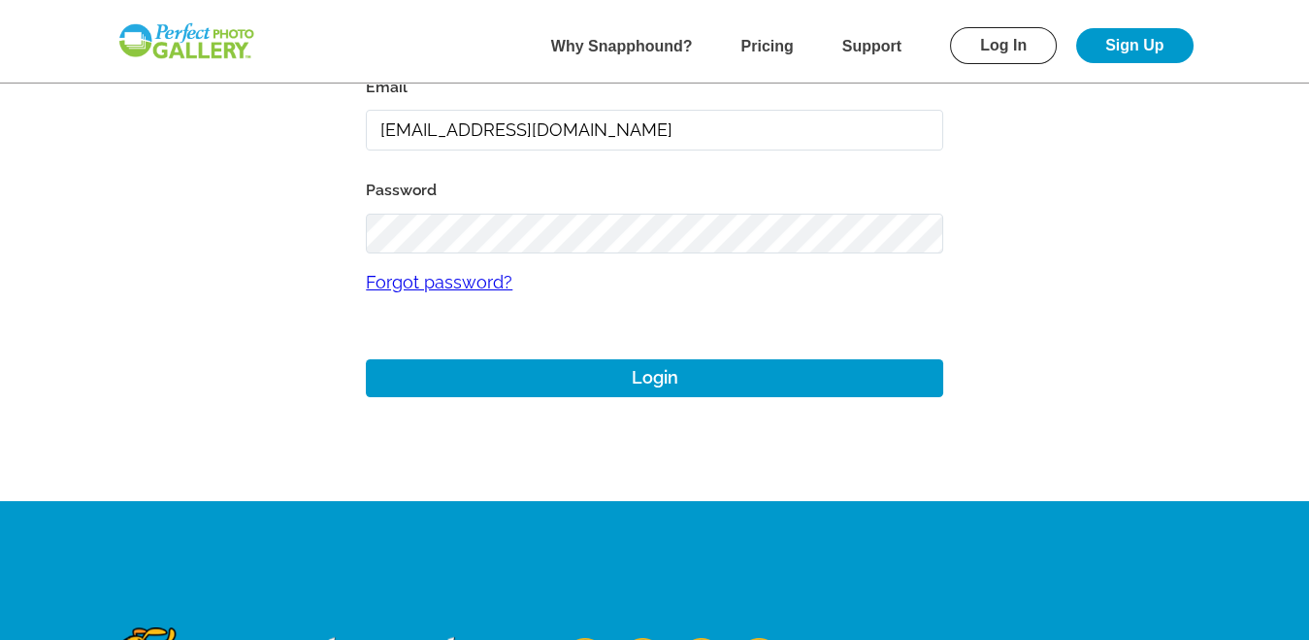
scroll to position [148, 0]
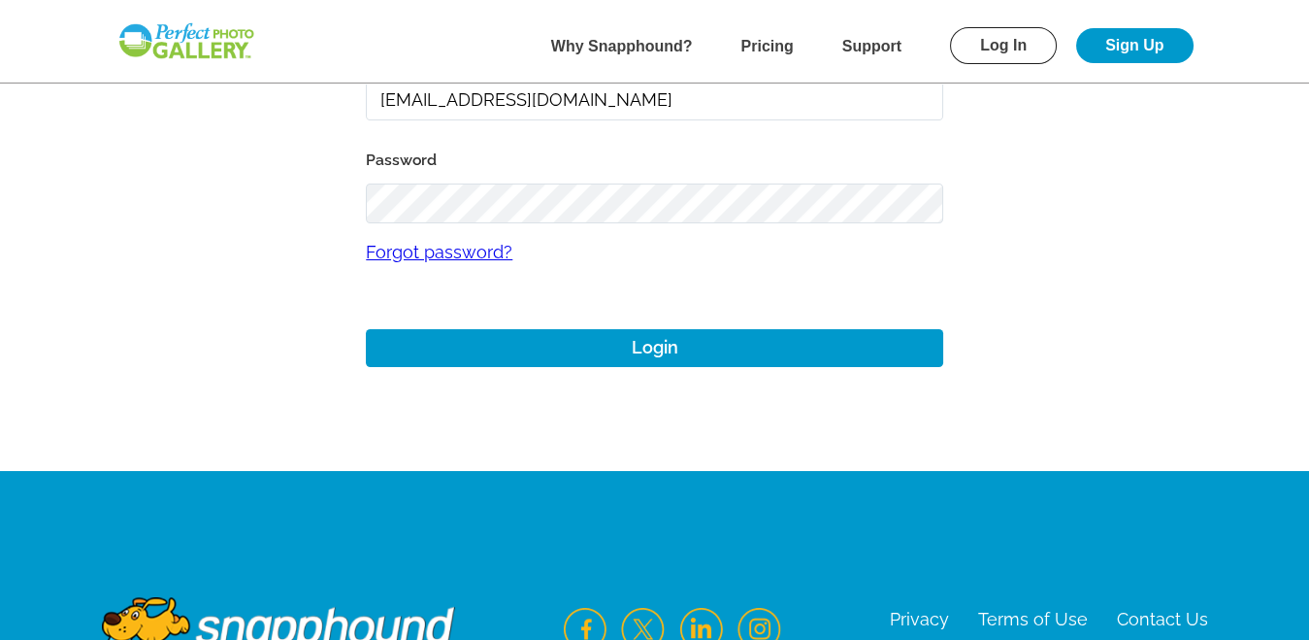
type input "[EMAIL_ADDRESS][DOMAIN_NAME]"
click at [428, 244] on link "Forgot password?" at bounding box center [655, 251] width 578 height 57
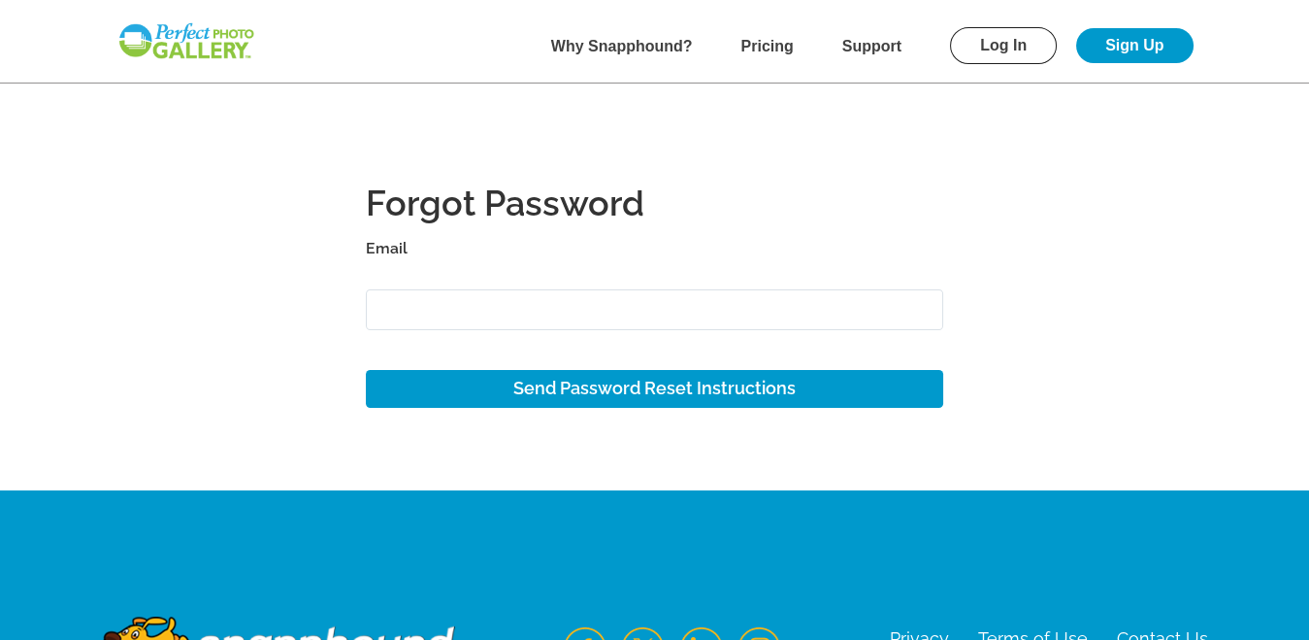
click at [442, 300] on input "Email" at bounding box center [655, 310] width 578 height 42
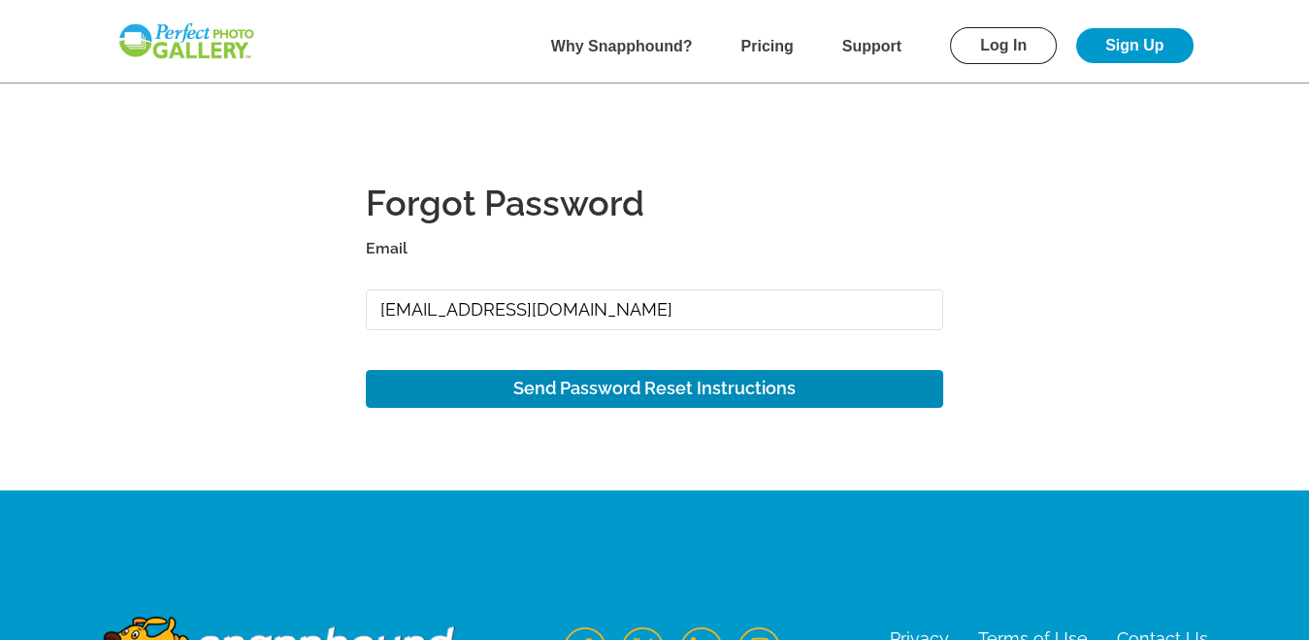
type input "[EMAIL_ADDRESS][DOMAIN_NAME]"
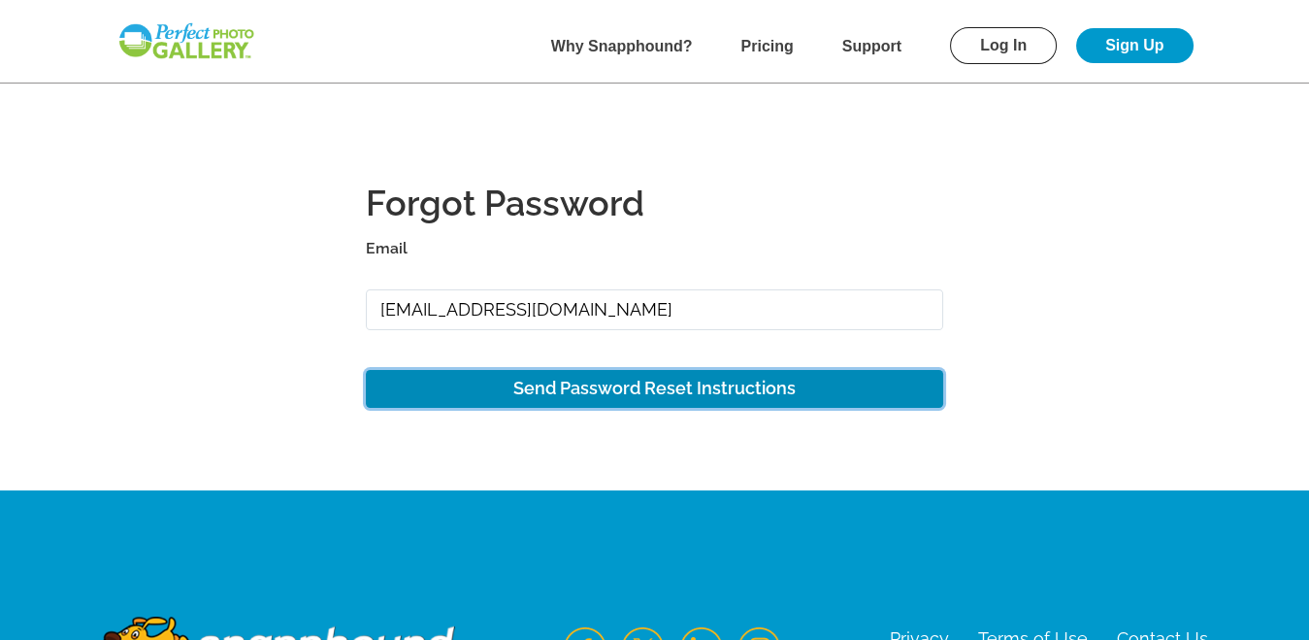
click at [654, 382] on button "Send Password Reset Instructions" at bounding box center [655, 389] width 578 height 38
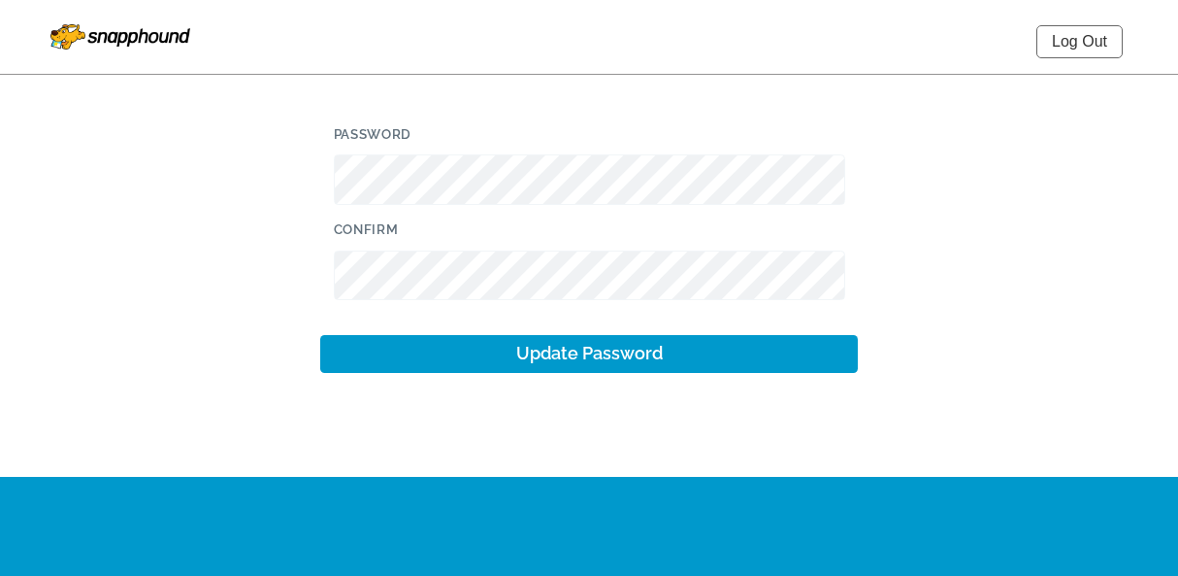
click at [411, 149] on div "Password" at bounding box center [589, 169] width 538 height 95
click at [420, 152] on div "Password" at bounding box center [589, 169] width 538 height 95
drag, startPoint x: 1178, startPoint y: 71, endPoint x: 1167, endPoint y: 50, distance: 23.5
click at [1167, 50] on div "Log Out Password Confirm Update Password Privacy Terms of Use Contact Us ©2025 …" at bounding box center [589, 391] width 1178 height 782
click at [770, 152] on div "Password" at bounding box center [589, 169] width 538 height 95
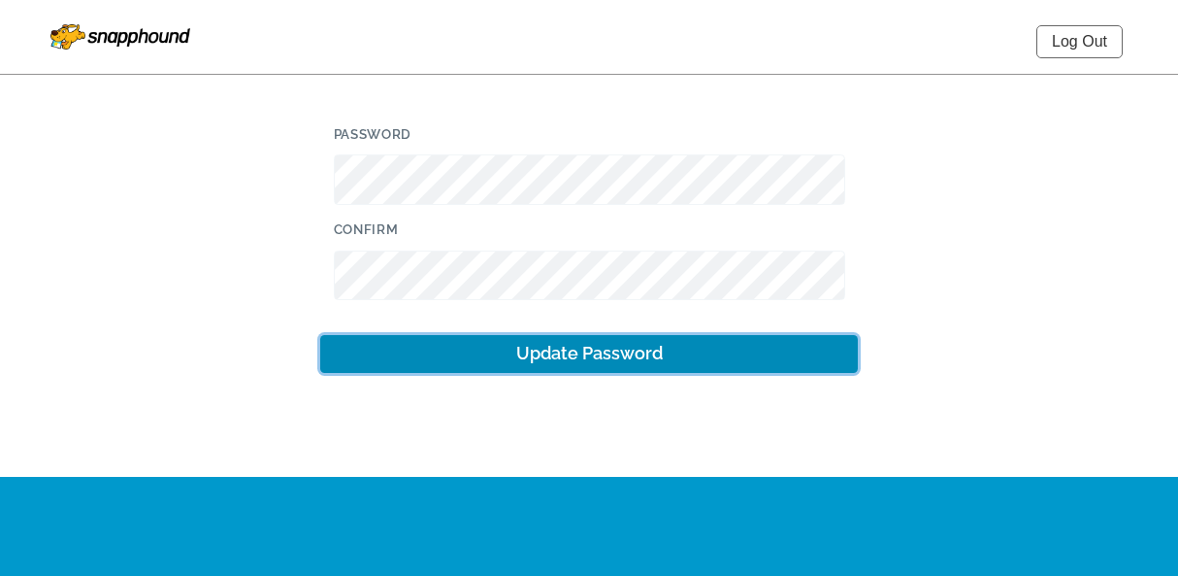
click at [590, 358] on button "Update Password" at bounding box center [589, 354] width 538 height 38
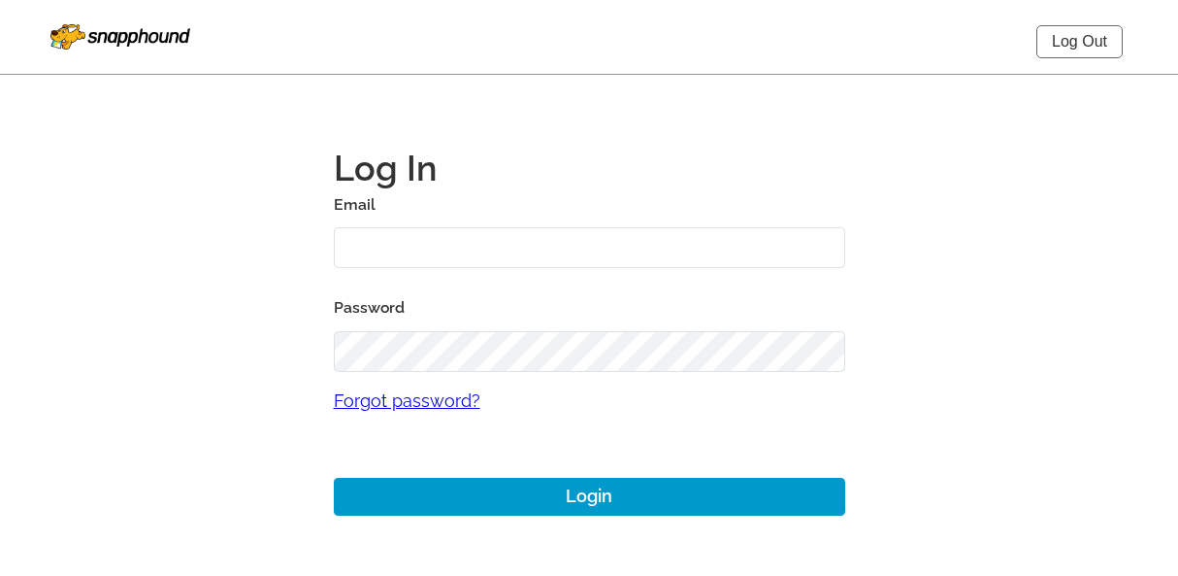
click at [388, 256] on input "text" at bounding box center [590, 248] width 512 height 42
type input "[EMAIL_ADDRESS][DOMAIN_NAME]"
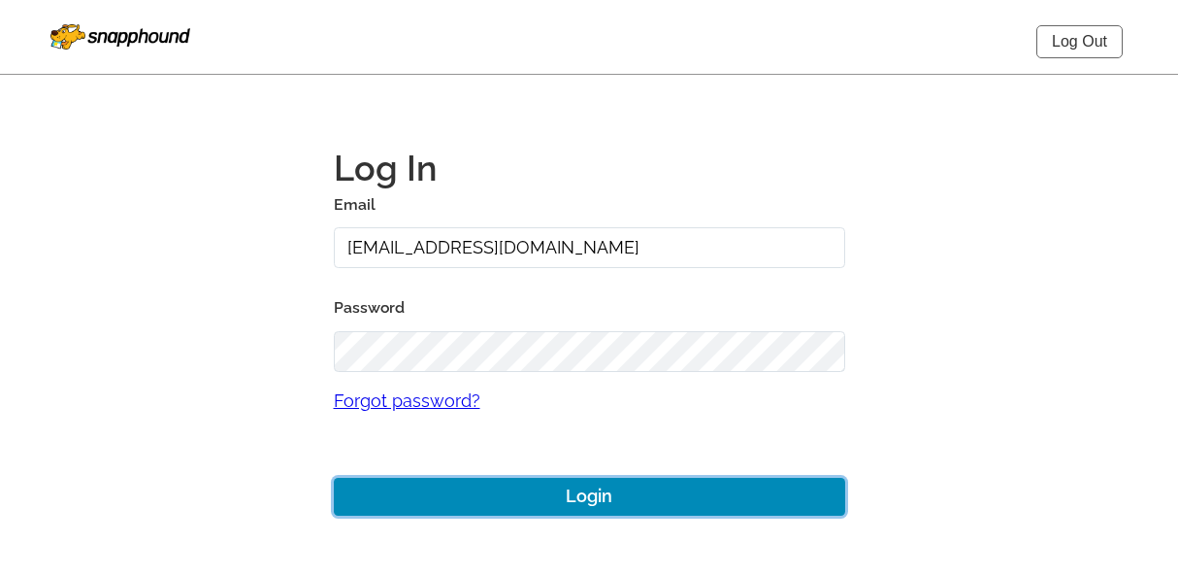
click at [581, 494] on button "Login" at bounding box center [590, 497] width 512 height 38
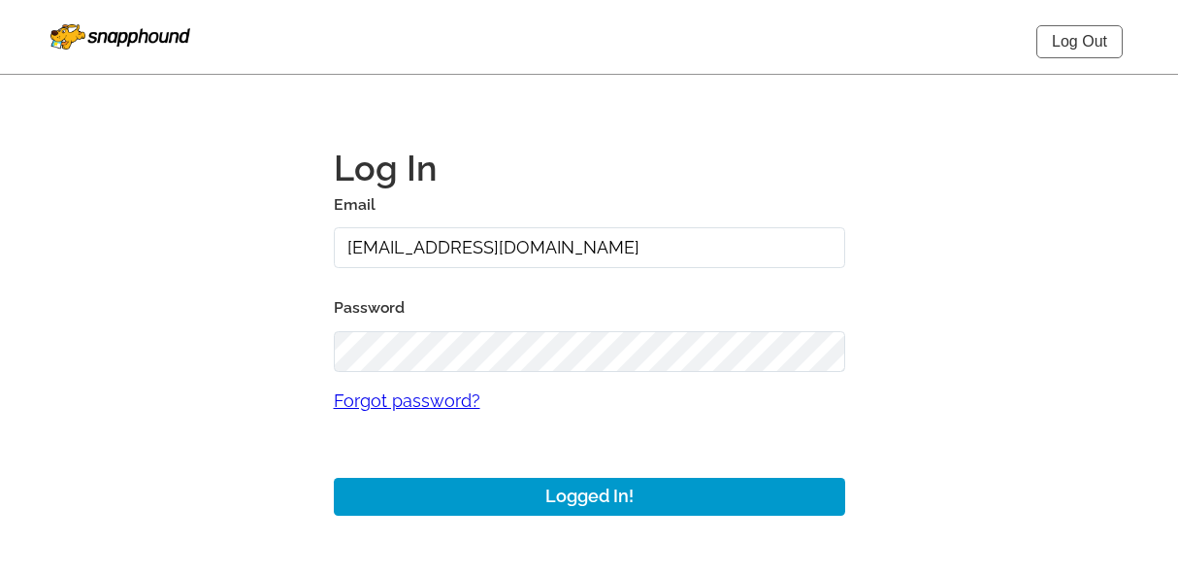
click at [76, 39] on img at bounding box center [120, 36] width 140 height 25
